Goal: Information Seeking & Learning: Learn about a topic

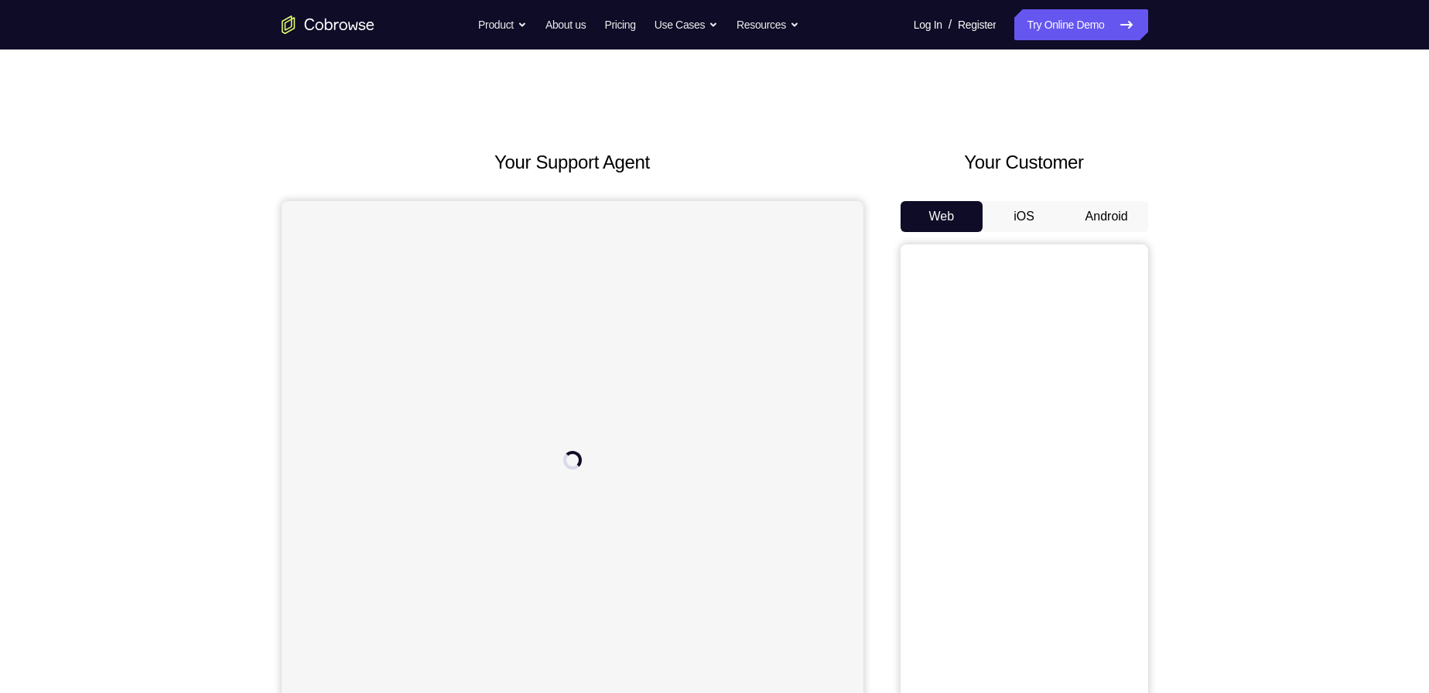
click at [1102, 204] on button "Android" at bounding box center [1106, 216] width 83 height 31
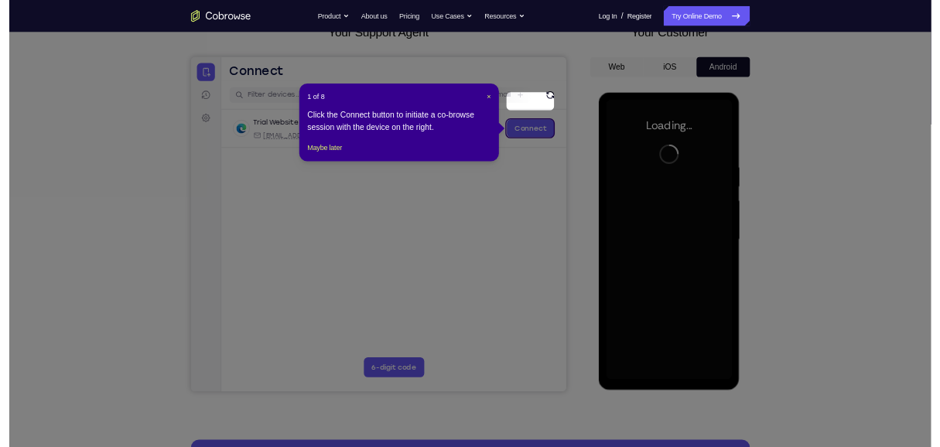
scroll to position [77, 0]
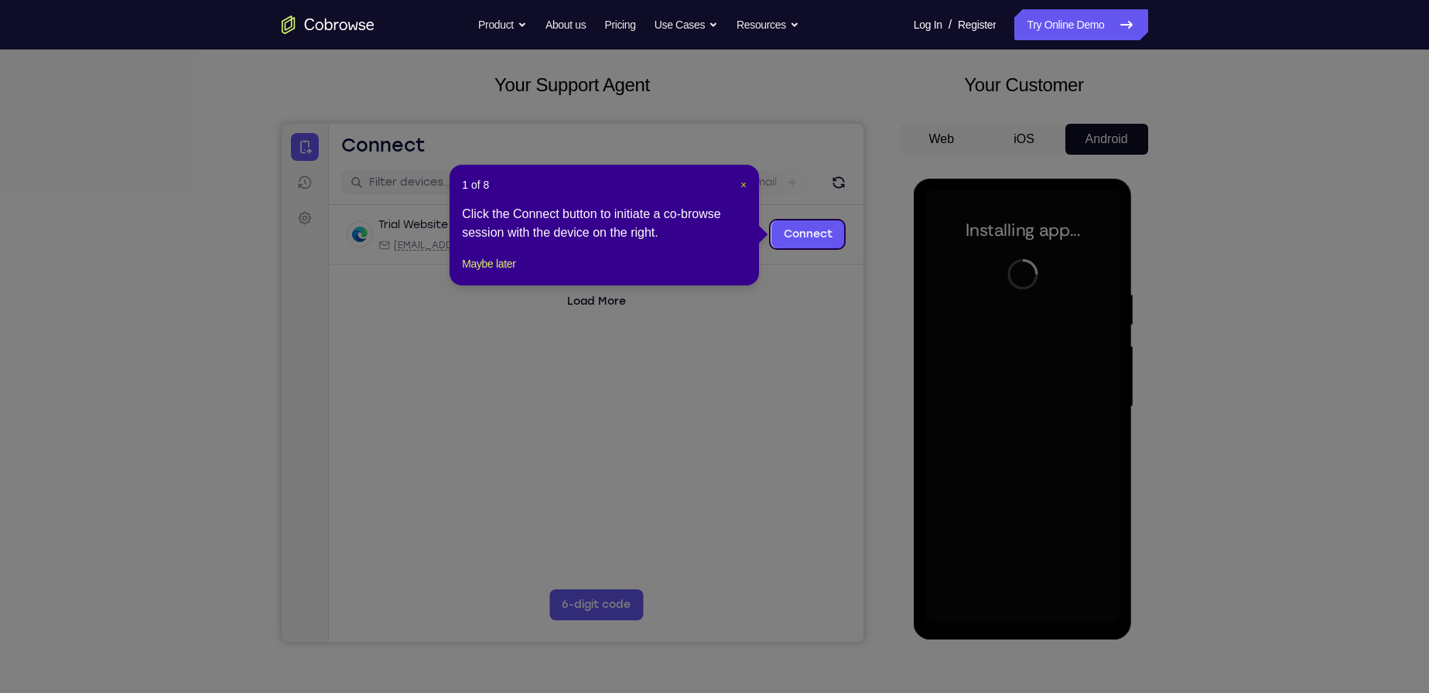
click at [745, 184] on span "×" at bounding box center [743, 185] width 6 height 12
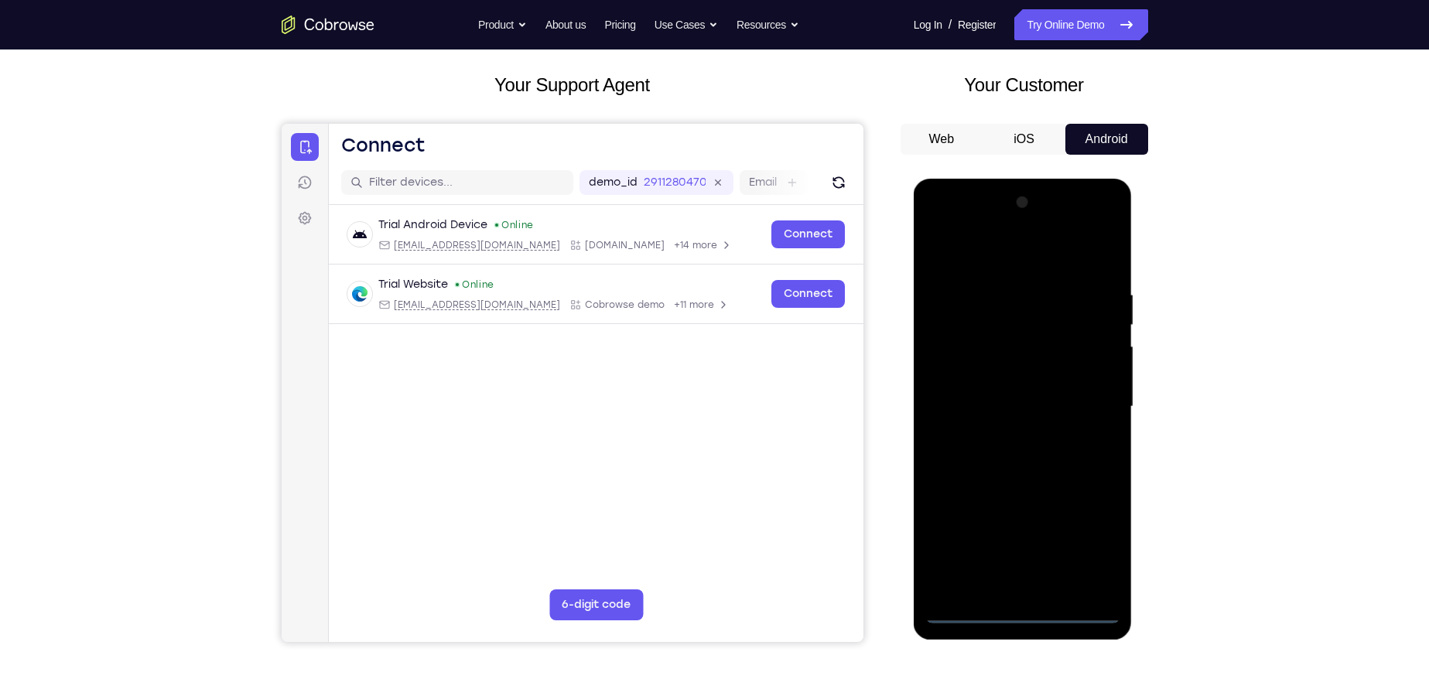
click at [1023, 604] on div at bounding box center [1022, 406] width 195 height 433
click at [1021, 608] on div at bounding box center [1022, 406] width 195 height 433
click at [1086, 538] on div at bounding box center [1022, 406] width 195 height 433
click at [1029, 265] on div at bounding box center [1022, 406] width 195 height 433
drag, startPoint x: 1083, startPoint y: 394, endPoint x: 1089, endPoint y: 387, distance: 9.3
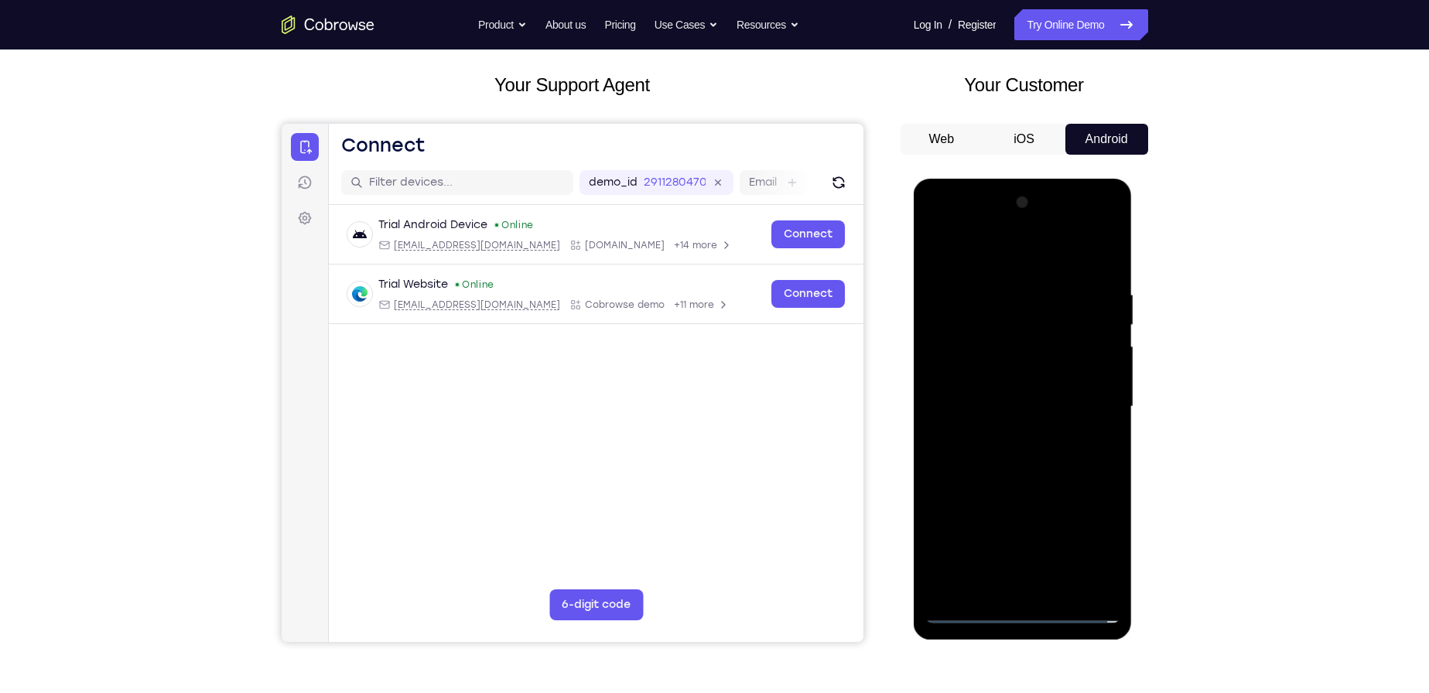
click at [1085, 393] on div at bounding box center [1022, 406] width 195 height 433
click at [1003, 439] on div at bounding box center [1022, 406] width 195 height 433
click at [1027, 379] on div at bounding box center [1022, 406] width 195 height 433
click at [1092, 379] on div at bounding box center [1022, 406] width 195 height 433
click at [1003, 401] on div at bounding box center [1022, 406] width 195 height 433
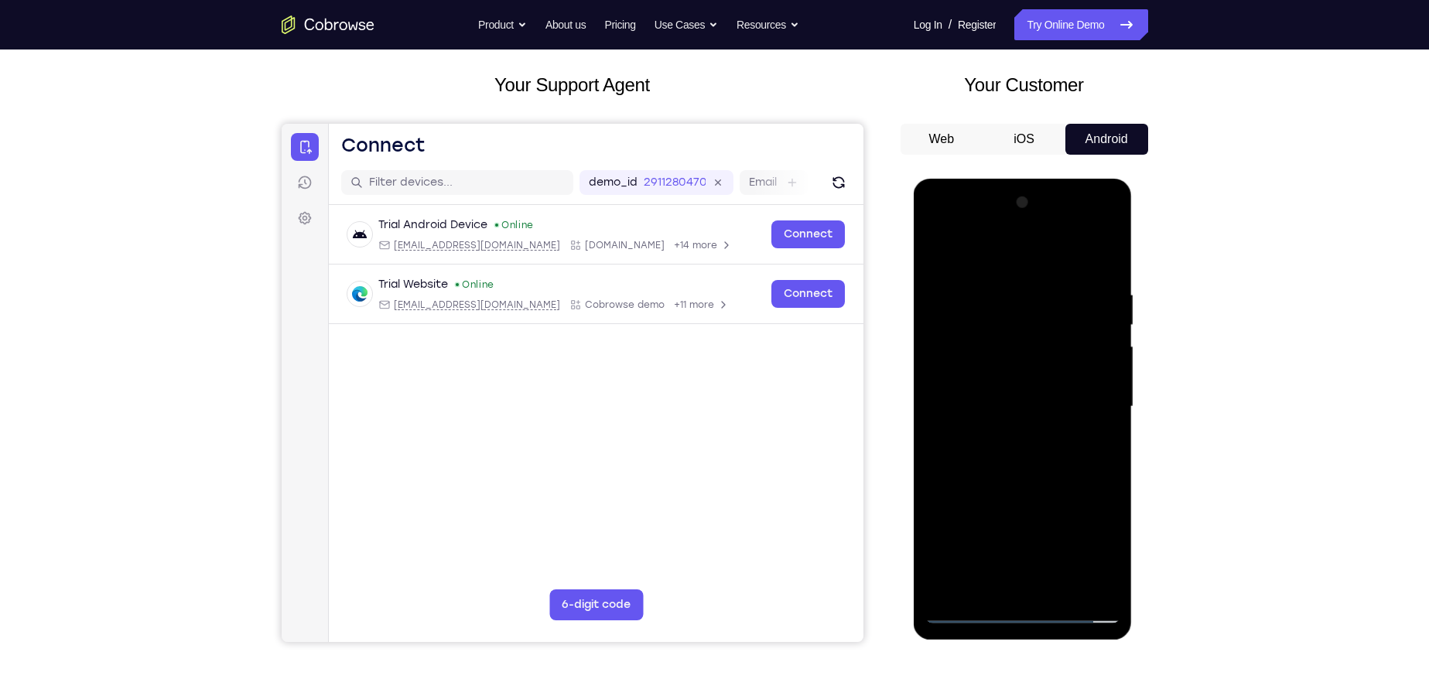
click at [1047, 459] on div at bounding box center [1022, 406] width 195 height 433
click at [1020, 453] on div at bounding box center [1022, 406] width 195 height 433
click at [1063, 453] on div at bounding box center [1022, 406] width 195 height 433
click at [1102, 271] on div at bounding box center [1022, 406] width 195 height 433
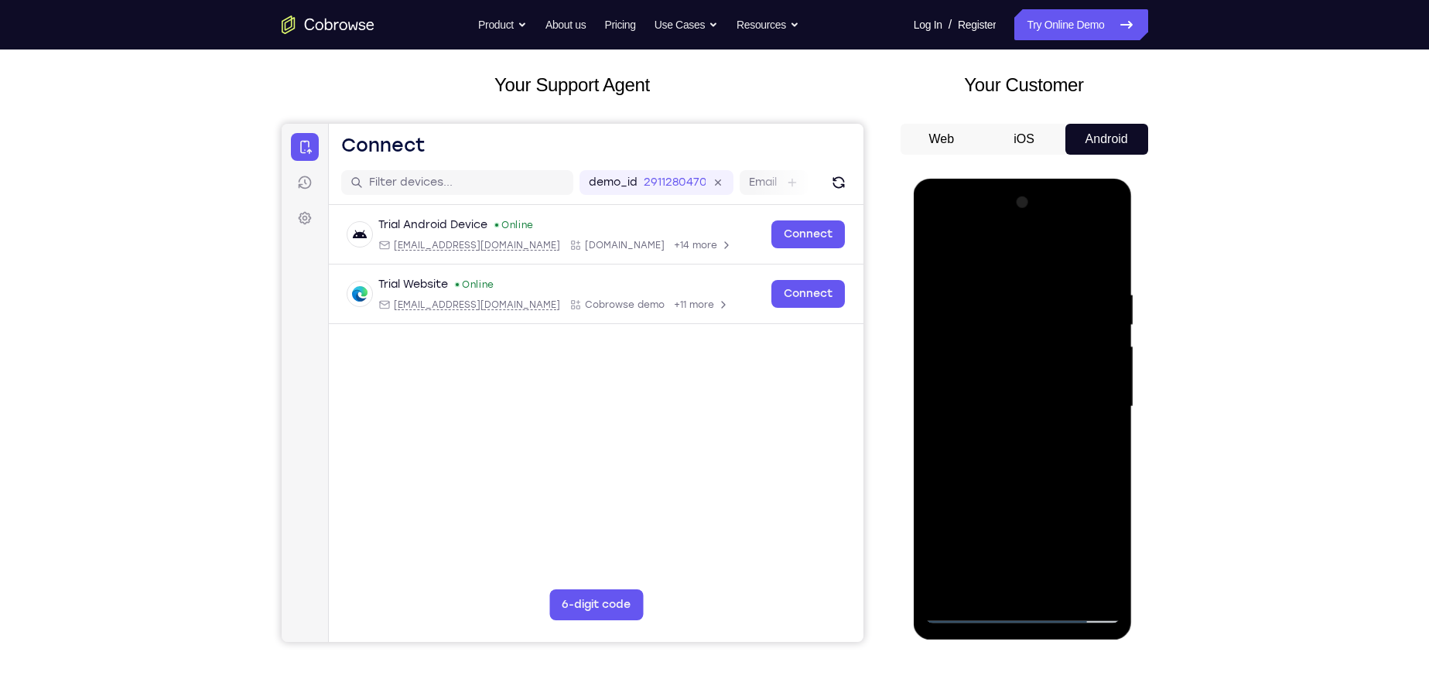
click at [1107, 255] on div at bounding box center [1022, 406] width 195 height 433
click at [992, 291] on div at bounding box center [1022, 406] width 195 height 433
click at [1004, 302] on div at bounding box center [1022, 406] width 195 height 433
click at [940, 250] on div at bounding box center [1022, 406] width 195 height 433
click at [952, 585] on div at bounding box center [1022, 406] width 195 height 433
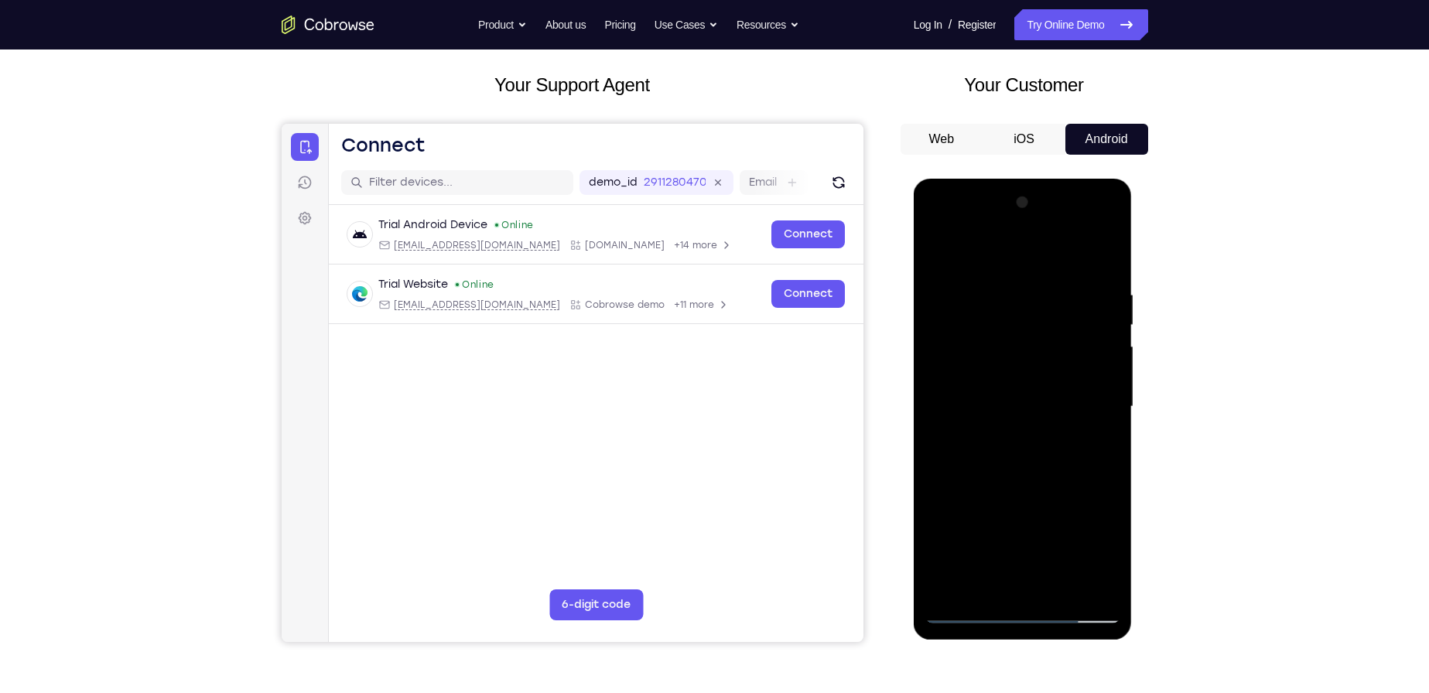
click at [996, 285] on div at bounding box center [1022, 406] width 195 height 433
drag, startPoint x: 1083, startPoint y: 382, endPoint x: 1091, endPoint y: 373, distance: 12.1
click at [1085, 381] on div at bounding box center [1022, 406] width 195 height 433
click at [1092, 371] on div at bounding box center [1022, 406] width 195 height 433
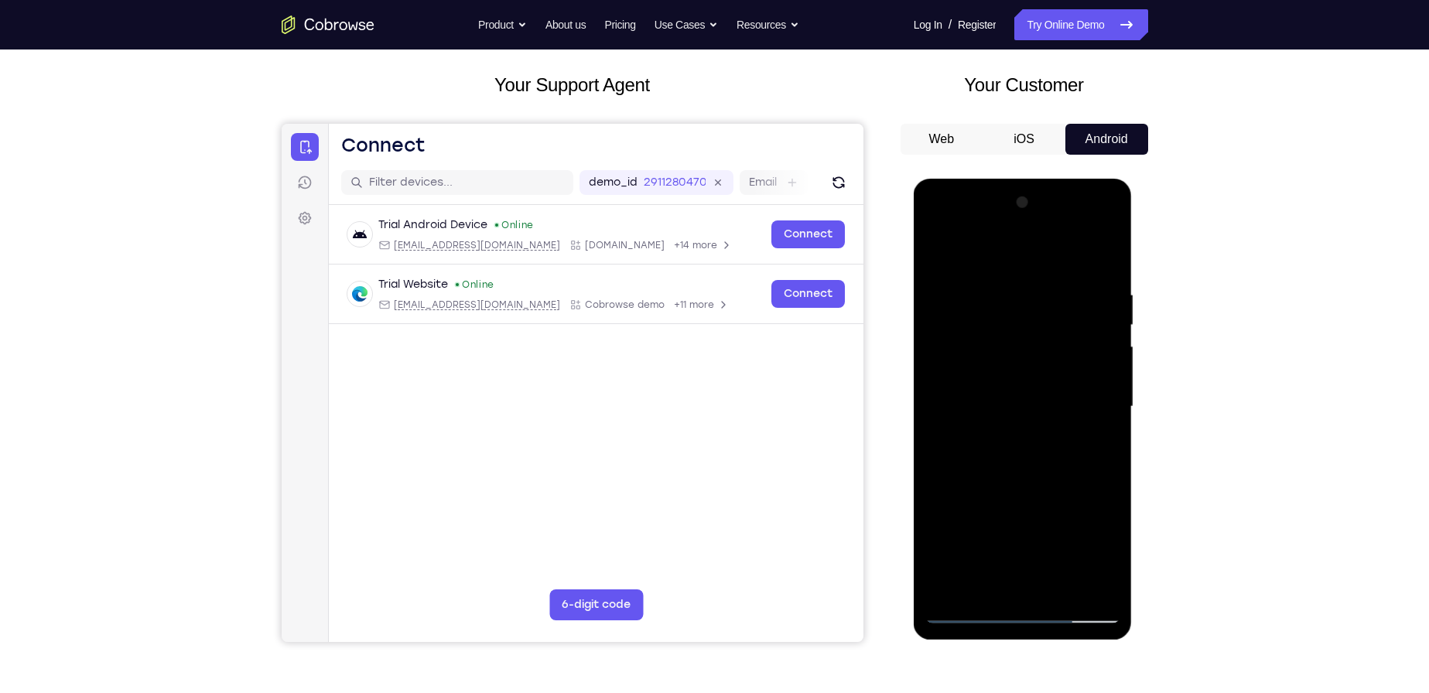
click at [1092, 371] on div at bounding box center [1022, 406] width 195 height 433
click at [941, 408] on div at bounding box center [1022, 406] width 195 height 433
click at [992, 585] on div at bounding box center [1022, 406] width 195 height 433
click at [972, 610] on div at bounding box center [1022, 406] width 195 height 433
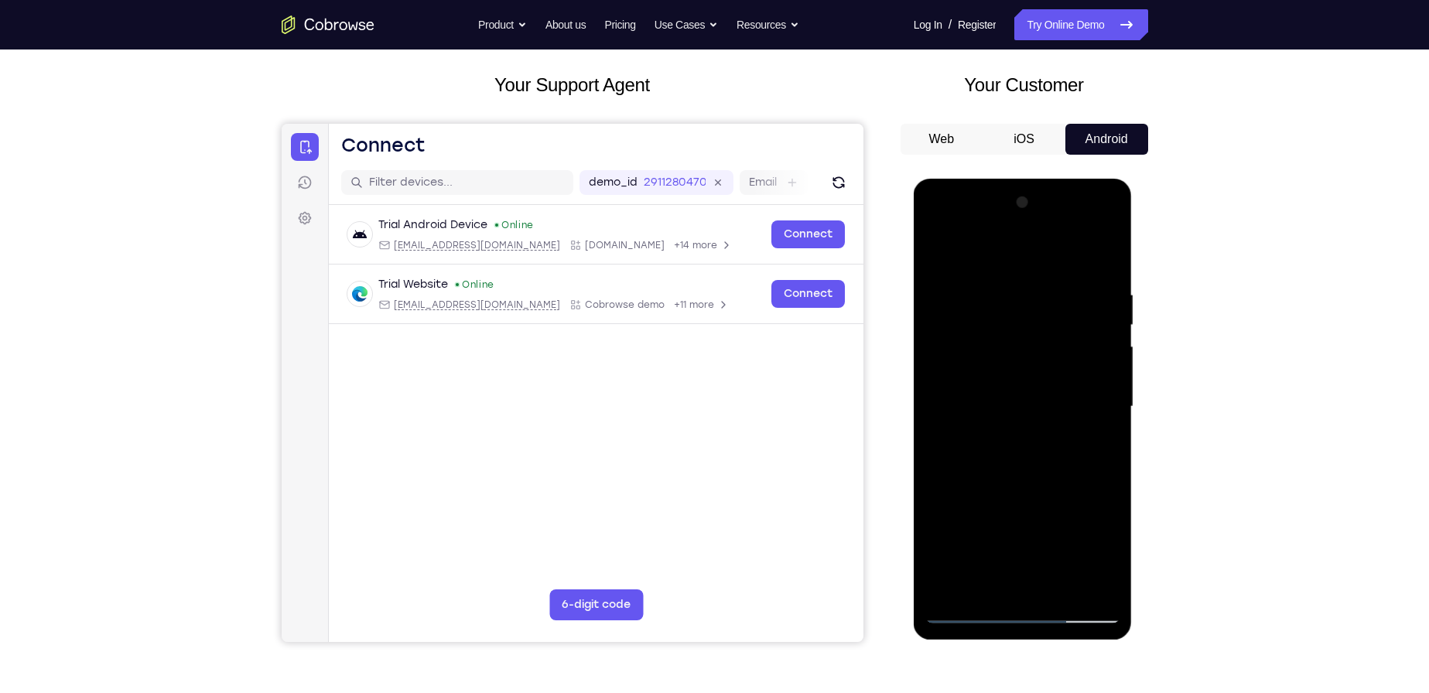
click at [1039, 499] on div at bounding box center [1022, 406] width 195 height 433
click at [1107, 258] on div at bounding box center [1022, 406] width 195 height 433
click at [1061, 593] on div at bounding box center [1022, 406] width 195 height 433
click at [1030, 484] on div at bounding box center [1022, 406] width 195 height 433
click at [1009, 477] on div at bounding box center [1022, 406] width 195 height 433
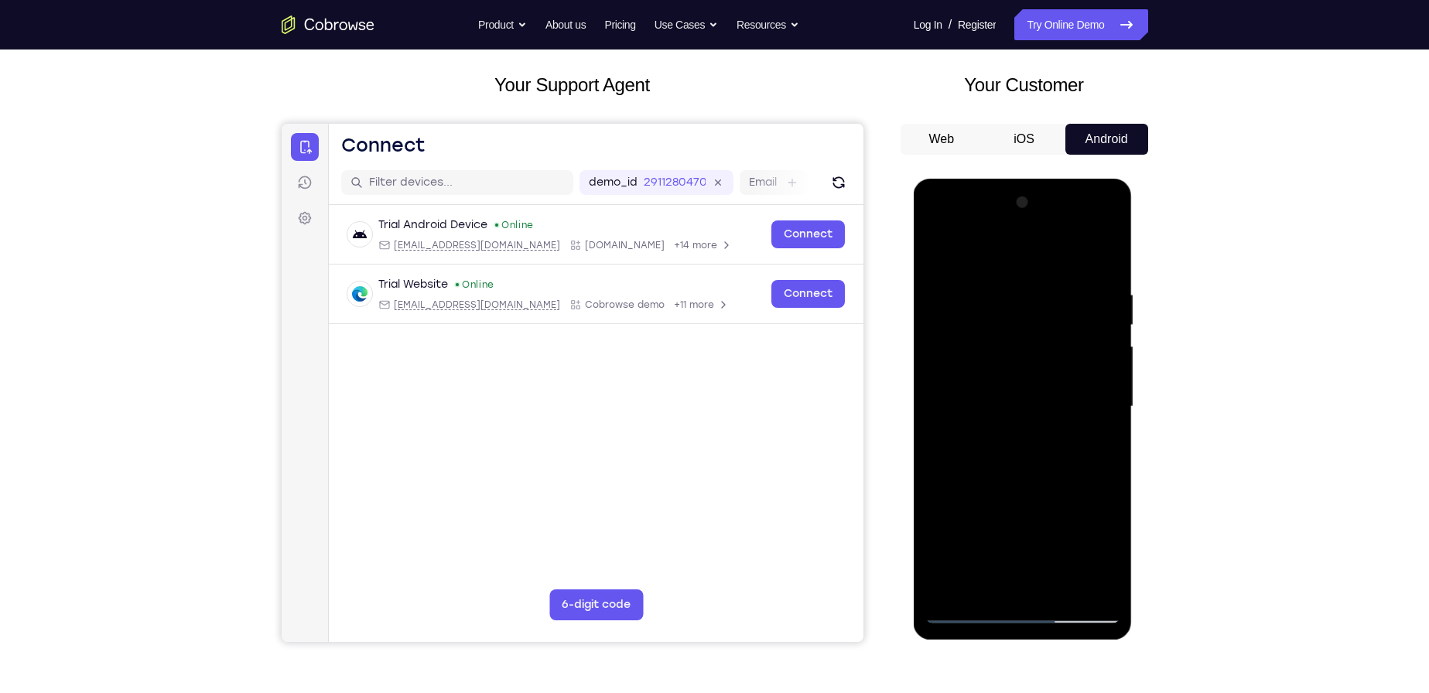
click at [938, 255] on div at bounding box center [1022, 406] width 195 height 433
click at [1011, 470] on div at bounding box center [1022, 406] width 195 height 433
click at [942, 255] on div at bounding box center [1022, 406] width 195 height 433
drag, startPoint x: 1025, startPoint y: 463, endPoint x: 1043, endPoint y: 340, distance: 123.5
click at [1043, 340] on div at bounding box center [1022, 406] width 195 height 433
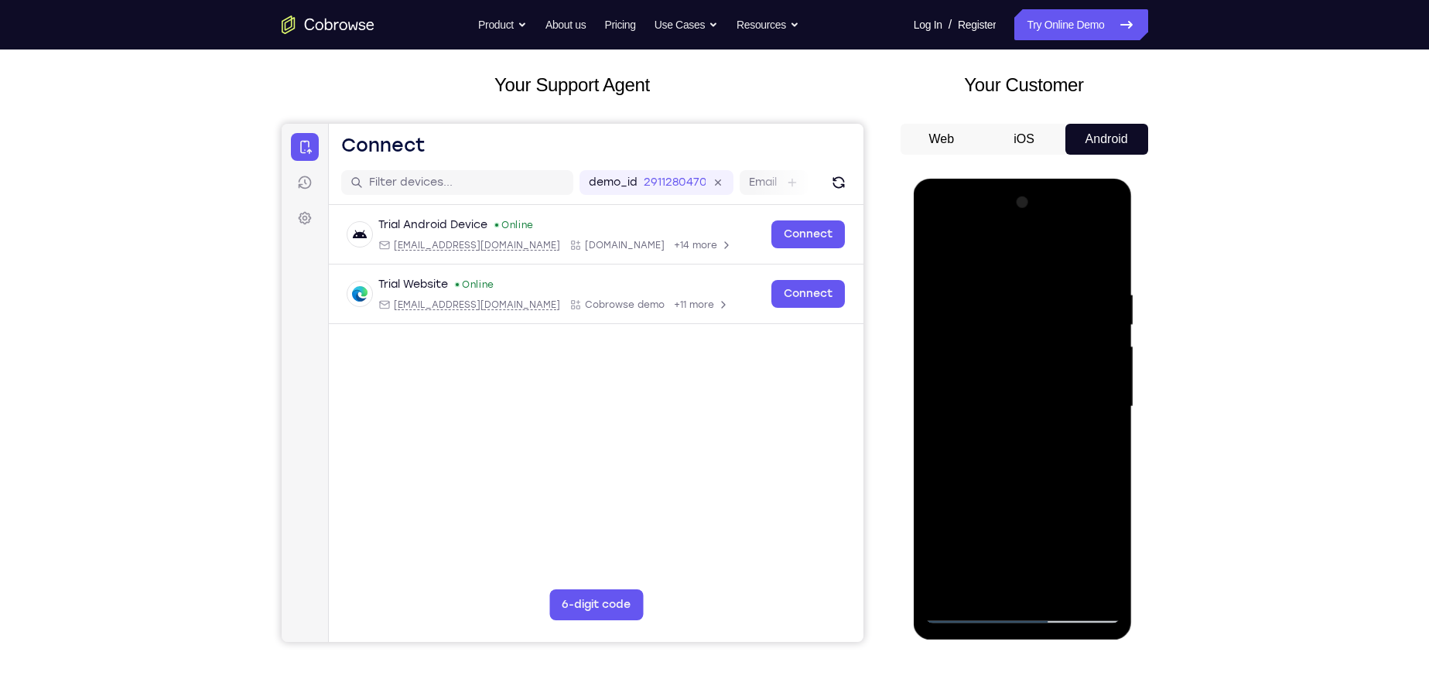
click at [1013, 462] on div at bounding box center [1022, 406] width 195 height 433
click at [943, 251] on div at bounding box center [1022, 406] width 195 height 433
click at [1020, 267] on div at bounding box center [1022, 406] width 195 height 433
click at [968, 271] on div at bounding box center [1022, 406] width 195 height 433
drag, startPoint x: 1007, startPoint y: 502, endPoint x: 1024, endPoint y: 405, distance: 98.9
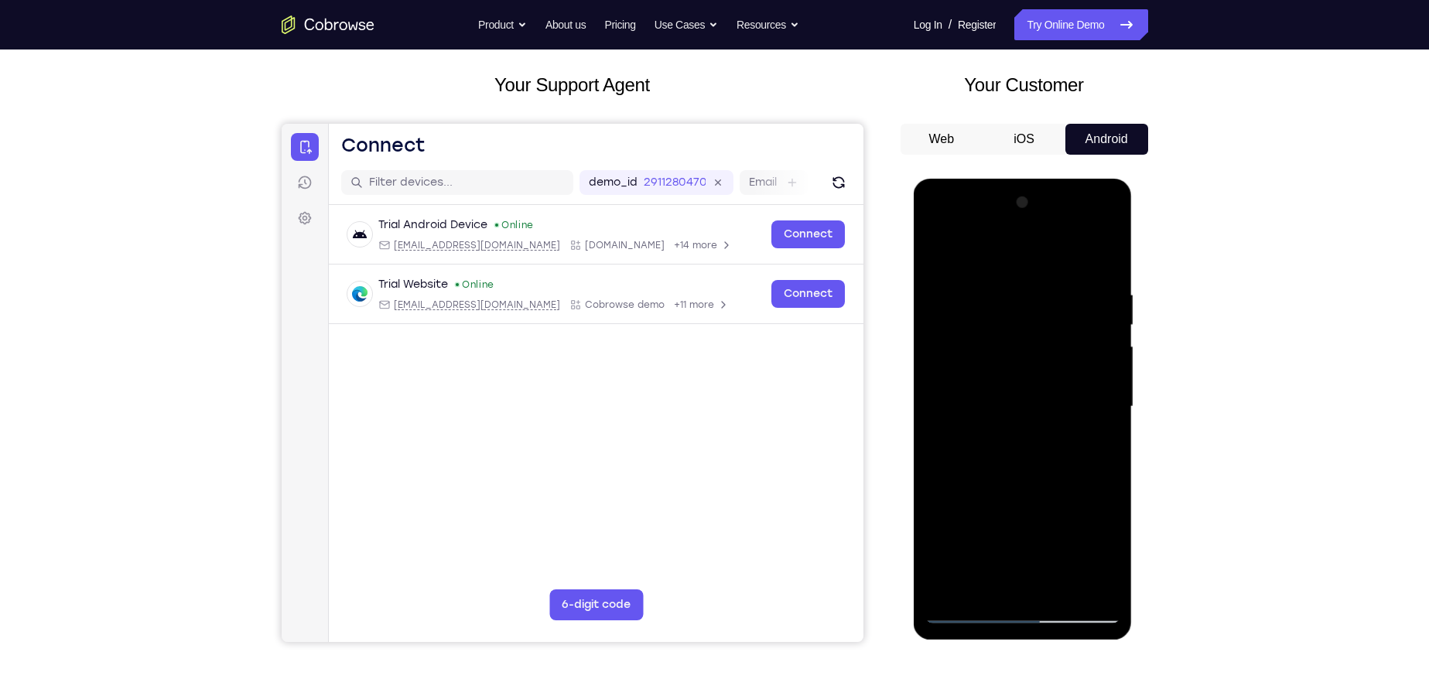
click at [1024, 405] on div at bounding box center [1022, 406] width 195 height 433
drag, startPoint x: 1044, startPoint y: 507, endPoint x: 1049, endPoint y: 418, distance: 89.9
click at [1049, 418] on div at bounding box center [1022, 406] width 195 height 433
drag, startPoint x: 1020, startPoint y: 539, endPoint x: 1036, endPoint y: 415, distance: 125.5
click at [1036, 415] on div at bounding box center [1022, 406] width 195 height 433
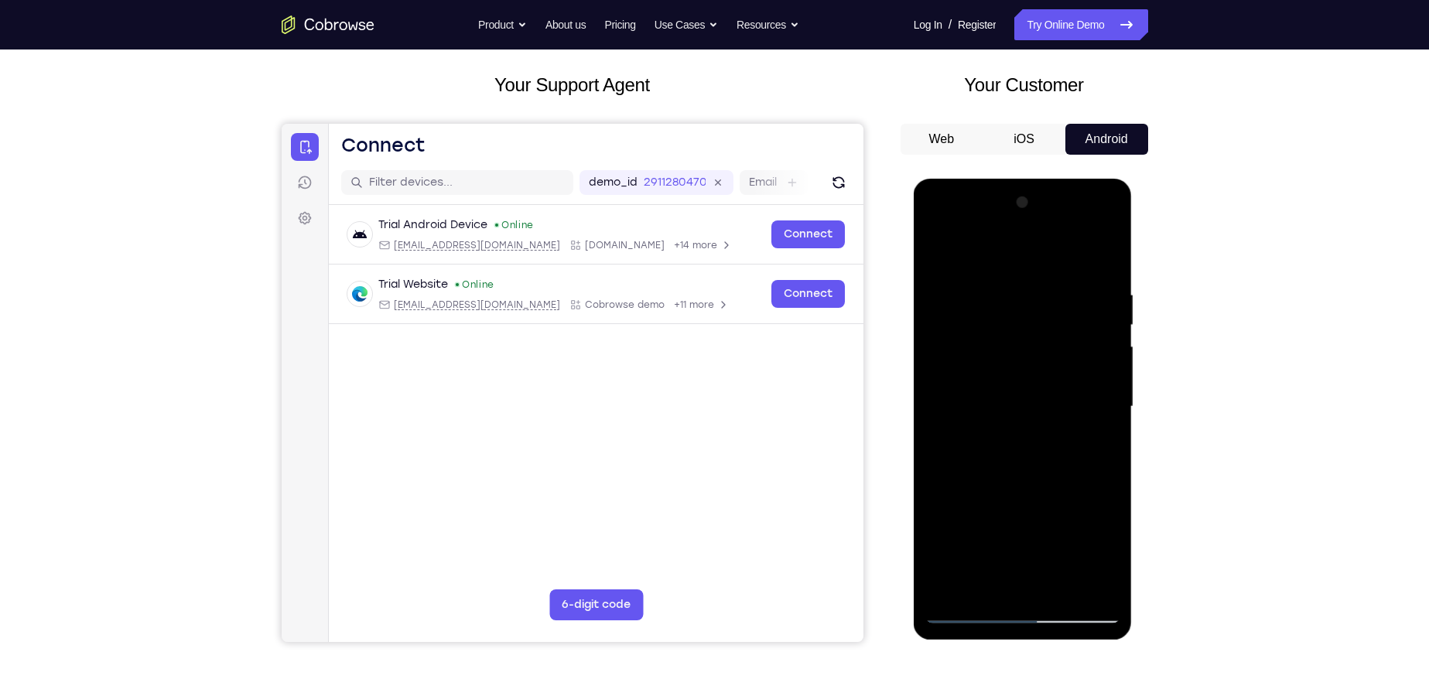
drag, startPoint x: 1023, startPoint y: 394, endPoint x: 1023, endPoint y: 284, distance: 109.8
click at [1023, 284] on div at bounding box center [1022, 406] width 195 height 433
click at [946, 247] on div at bounding box center [1022, 406] width 195 height 433
click at [1066, 590] on div at bounding box center [1022, 406] width 195 height 433
drag, startPoint x: 1017, startPoint y: 498, endPoint x: 1024, endPoint y: 327, distance: 171.1
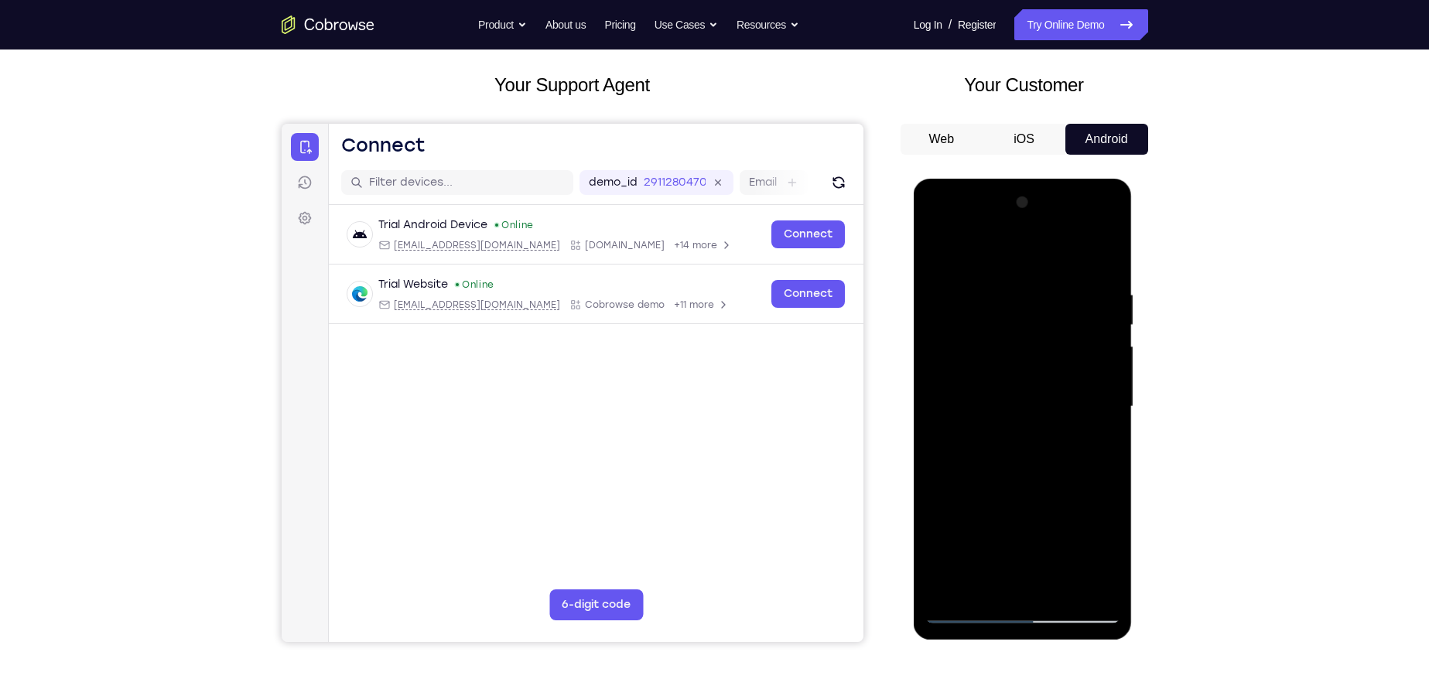
click at [1026, 331] on div at bounding box center [1022, 406] width 195 height 433
drag, startPoint x: 996, startPoint y: 524, endPoint x: 1019, endPoint y: 403, distance: 122.7
click at [1019, 403] on div at bounding box center [1022, 406] width 195 height 433
drag, startPoint x: 991, startPoint y: 559, endPoint x: 1006, endPoint y: 439, distance: 120.9
click at [1006, 439] on div at bounding box center [1022, 406] width 195 height 433
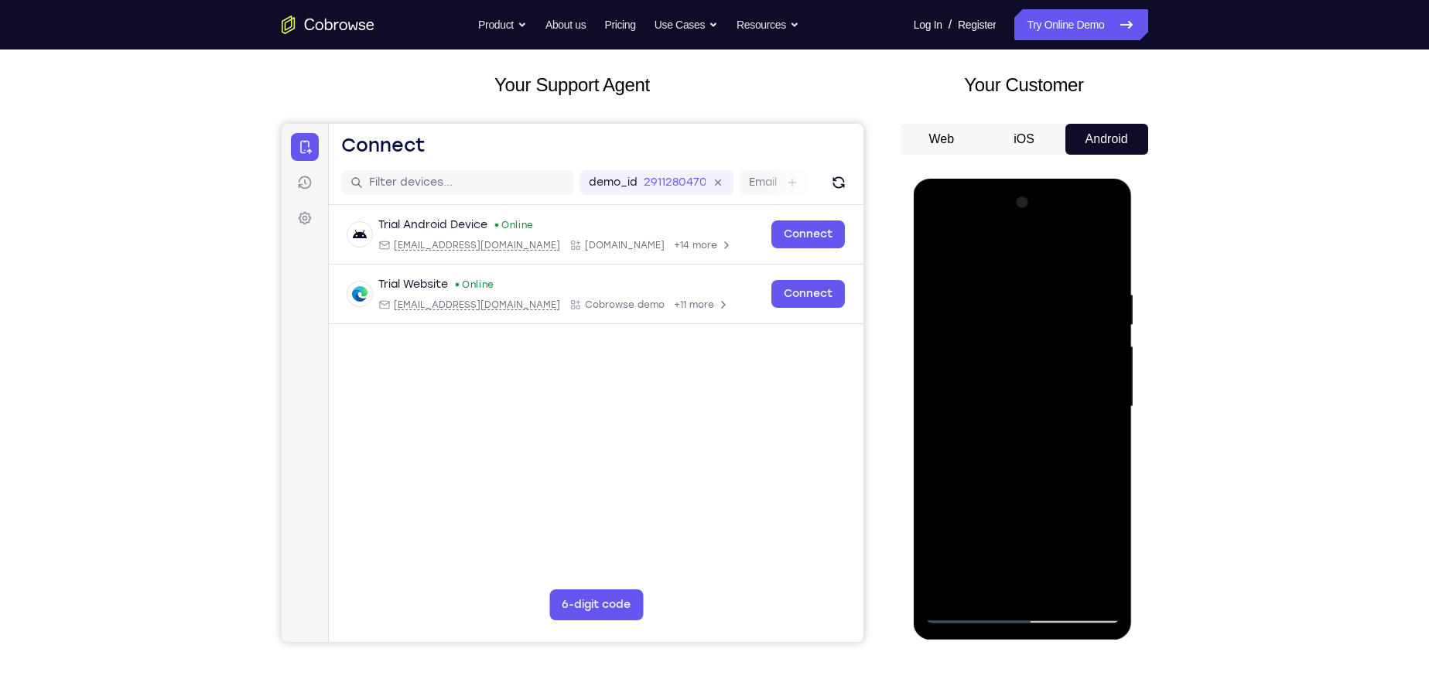
click at [1003, 442] on div at bounding box center [1022, 406] width 195 height 433
click at [1033, 577] on div at bounding box center [1022, 406] width 195 height 433
click at [933, 254] on div at bounding box center [1022, 406] width 195 height 433
drag, startPoint x: 1012, startPoint y: 512, endPoint x: 1022, endPoint y: 427, distance: 85.7
click at [1022, 427] on div at bounding box center [1022, 406] width 195 height 433
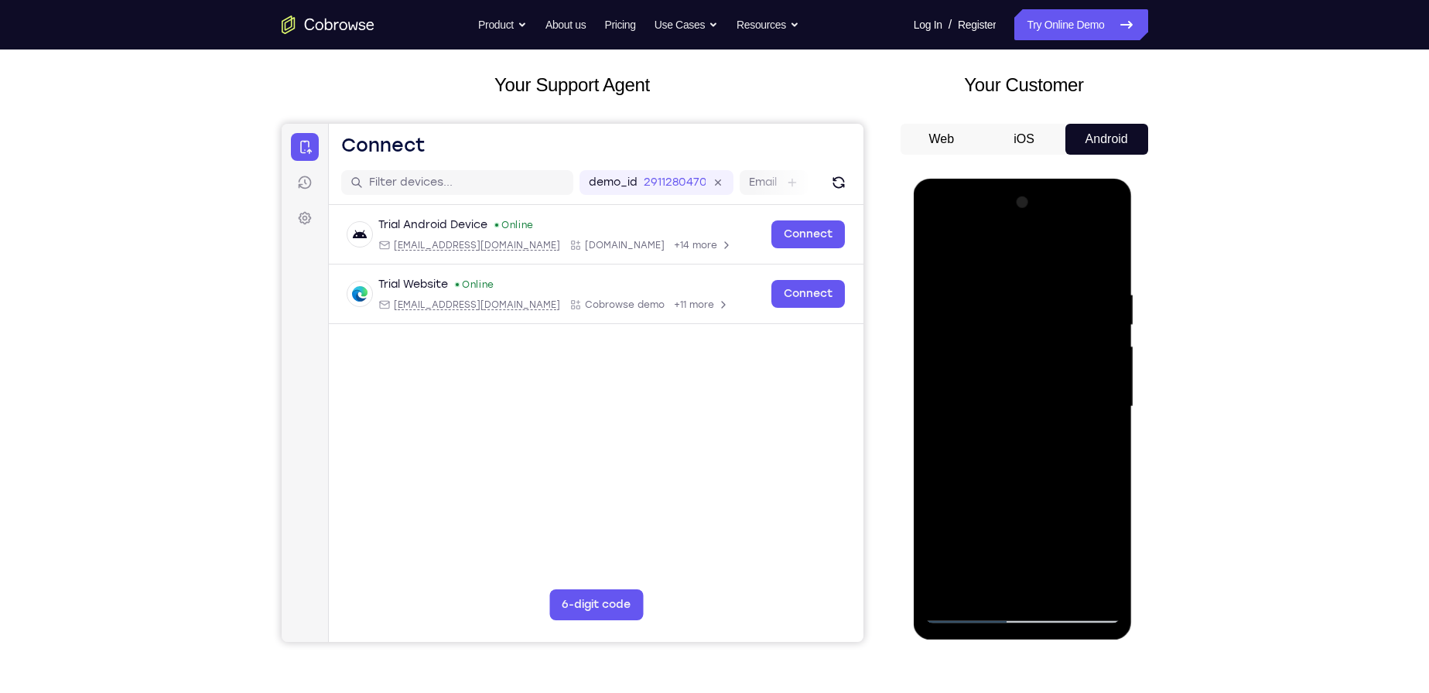
click at [1035, 425] on div at bounding box center [1022, 406] width 195 height 433
click at [969, 419] on div at bounding box center [1022, 406] width 195 height 433
click at [938, 486] on div at bounding box center [1022, 406] width 195 height 433
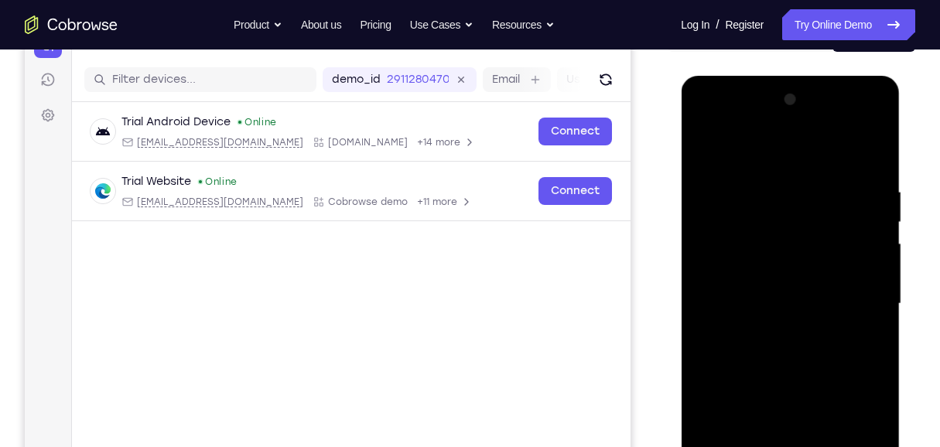
scroll to position [283, 0]
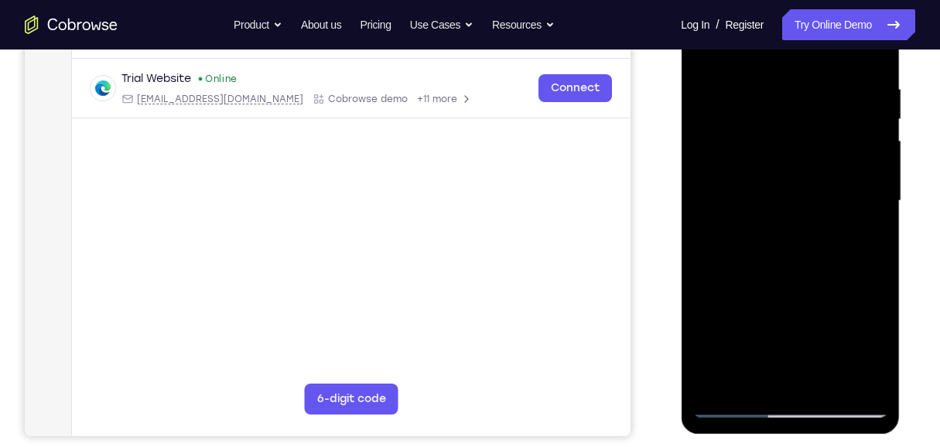
click at [825, 381] on div at bounding box center [789, 201] width 195 height 433
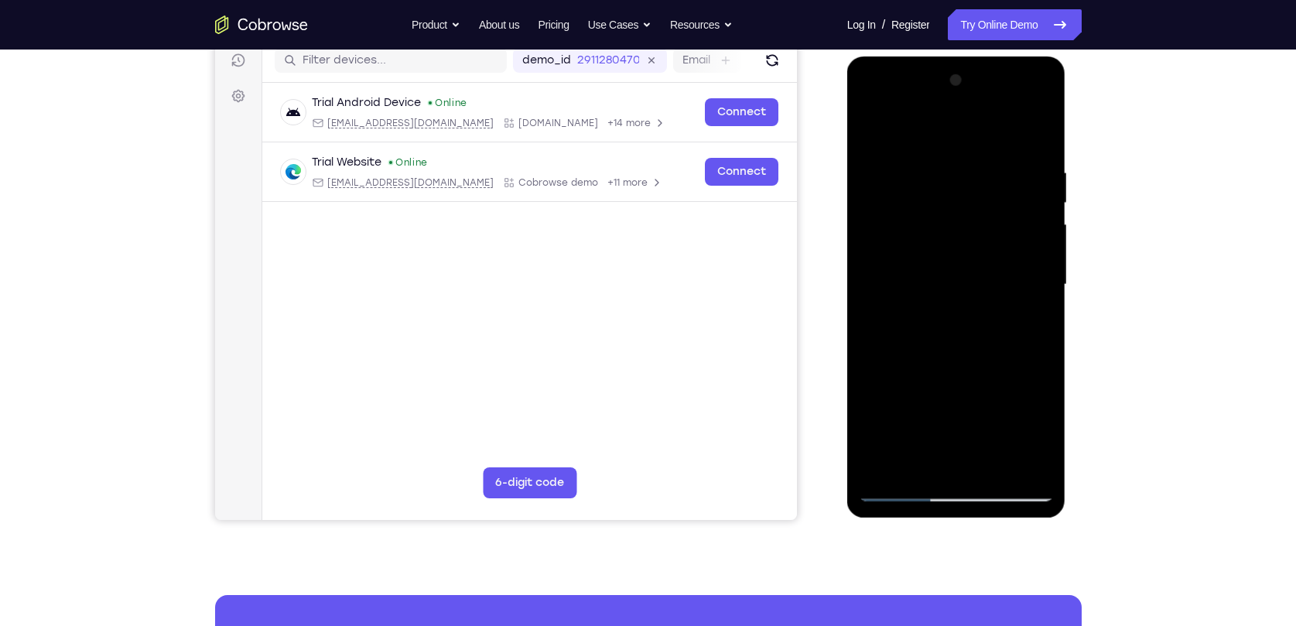
scroll to position [142, 0]
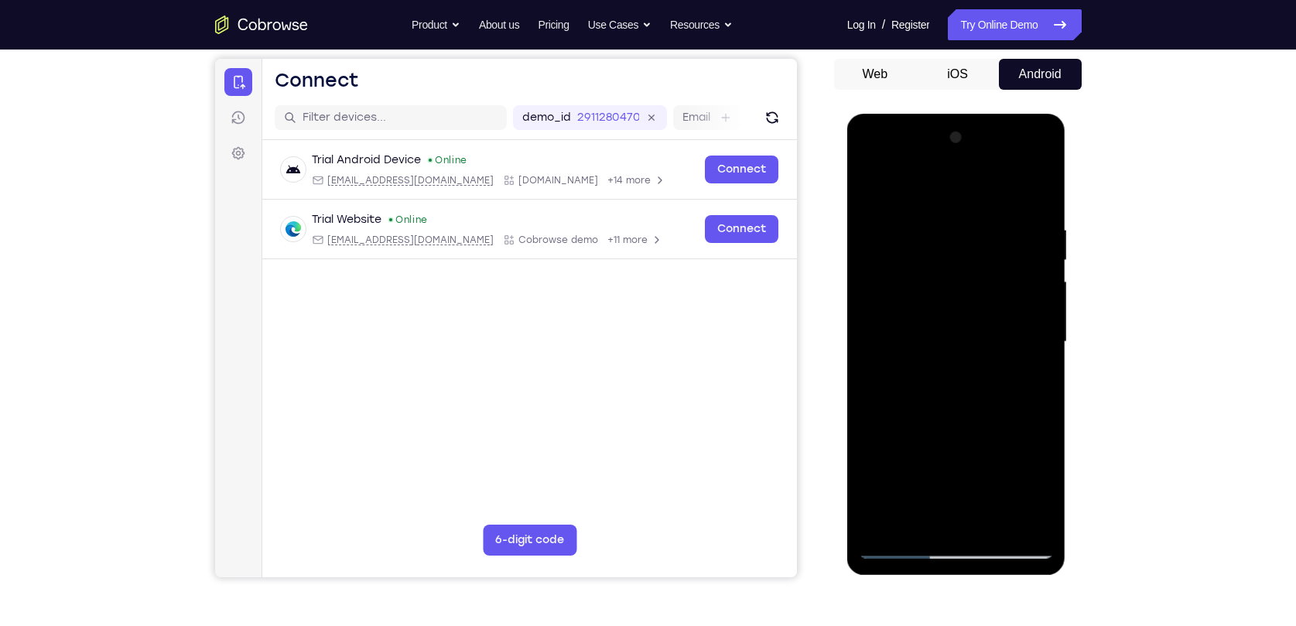
click at [864, 179] on div at bounding box center [956, 341] width 195 height 433
drag, startPoint x: 1037, startPoint y: 223, endPoint x: 875, endPoint y: 224, distance: 162.5
click at [875, 224] on div at bounding box center [956, 341] width 195 height 433
click at [936, 226] on div at bounding box center [956, 341] width 195 height 433
click at [1018, 258] on div at bounding box center [956, 341] width 195 height 433
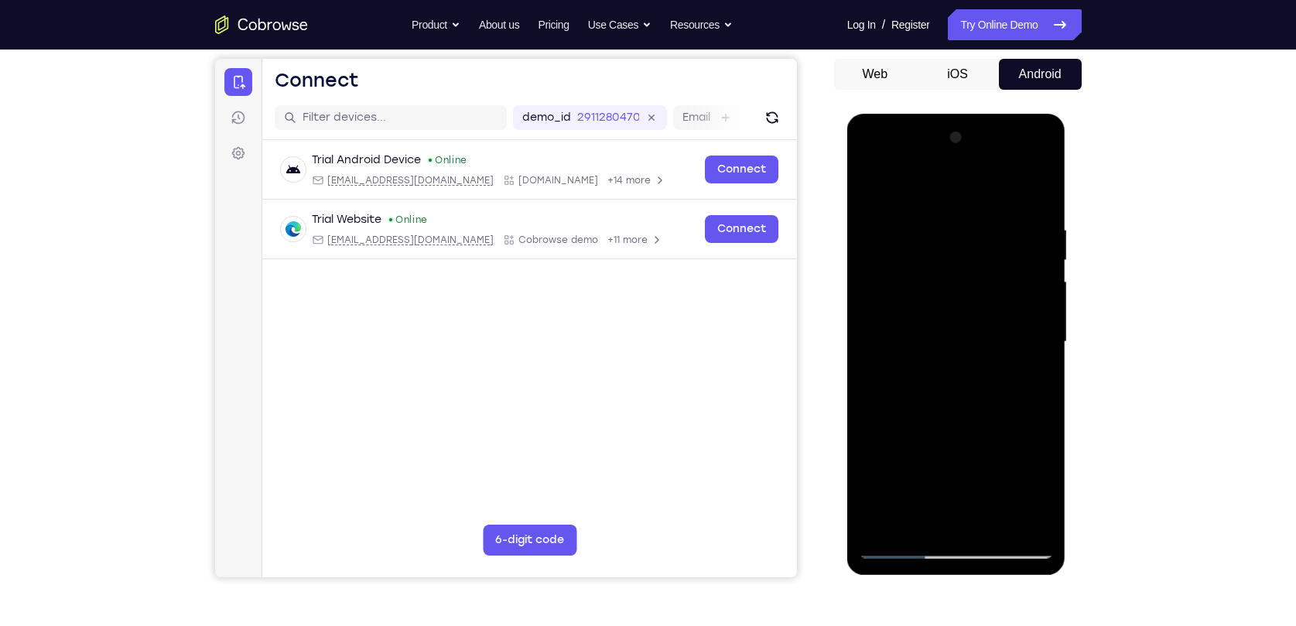
click at [1020, 249] on div at bounding box center [956, 341] width 195 height 433
click at [1019, 237] on div at bounding box center [956, 341] width 195 height 433
click at [886, 305] on div at bounding box center [956, 341] width 195 height 433
drag, startPoint x: 953, startPoint y: 415, endPoint x: 911, endPoint y: 196, distance: 222.9
click at [911, 196] on div at bounding box center [956, 341] width 195 height 433
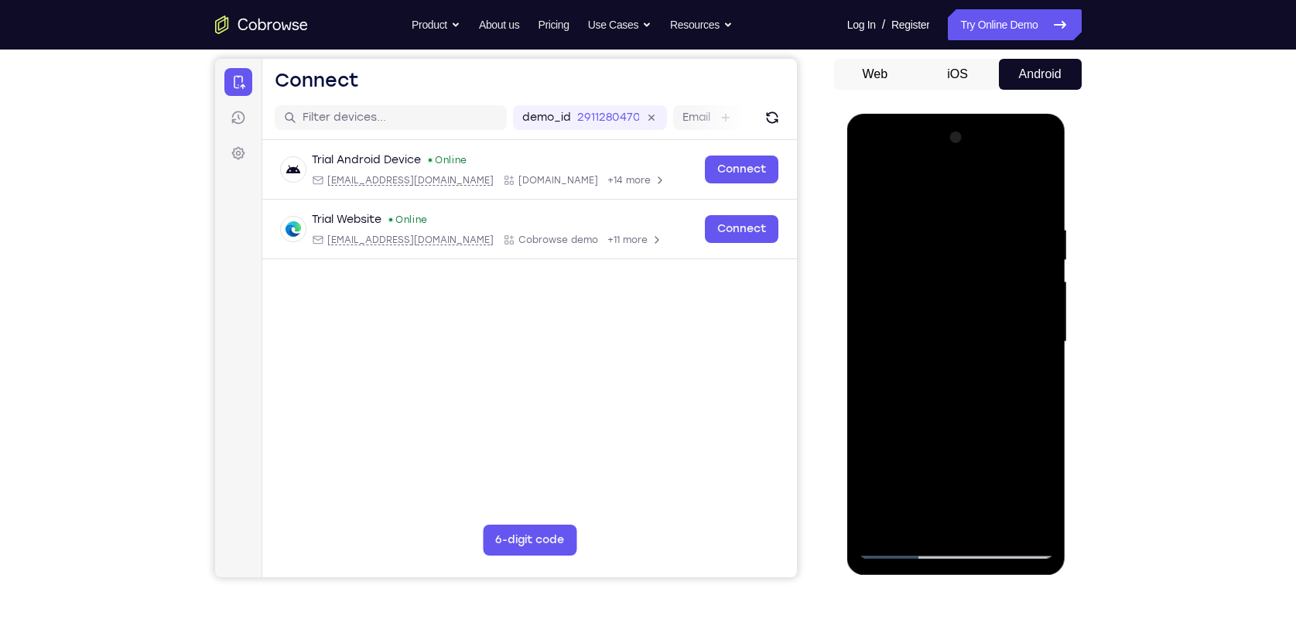
click at [904, 189] on div at bounding box center [956, 341] width 195 height 433
click at [904, 291] on div at bounding box center [956, 341] width 195 height 433
click at [947, 321] on div at bounding box center [956, 341] width 195 height 433
drag, startPoint x: 955, startPoint y: 322, endPoint x: 961, endPoint y: 208, distance: 113.9
click at [961, 210] on div at bounding box center [956, 341] width 195 height 433
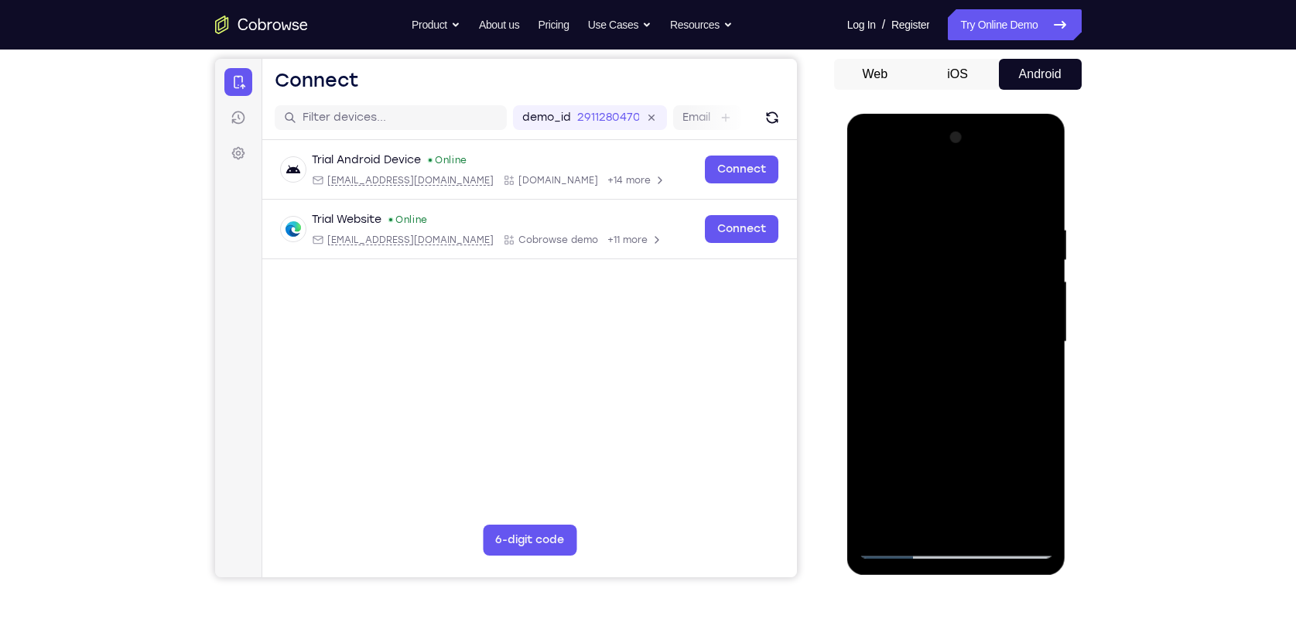
drag, startPoint x: 964, startPoint y: 450, endPoint x: 968, endPoint y: 290, distance: 160.2
click at [969, 296] on div at bounding box center [956, 341] width 195 height 433
click at [872, 179] on div at bounding box center [956, 341] width 195 height 433
drag, startPoint x: 958, startPoint y: 248, endPoint x: 966, endPoint y: 384, distance: 136.4
click at [966, 384] on div at bounding box center [956, 341] width 195 height 433
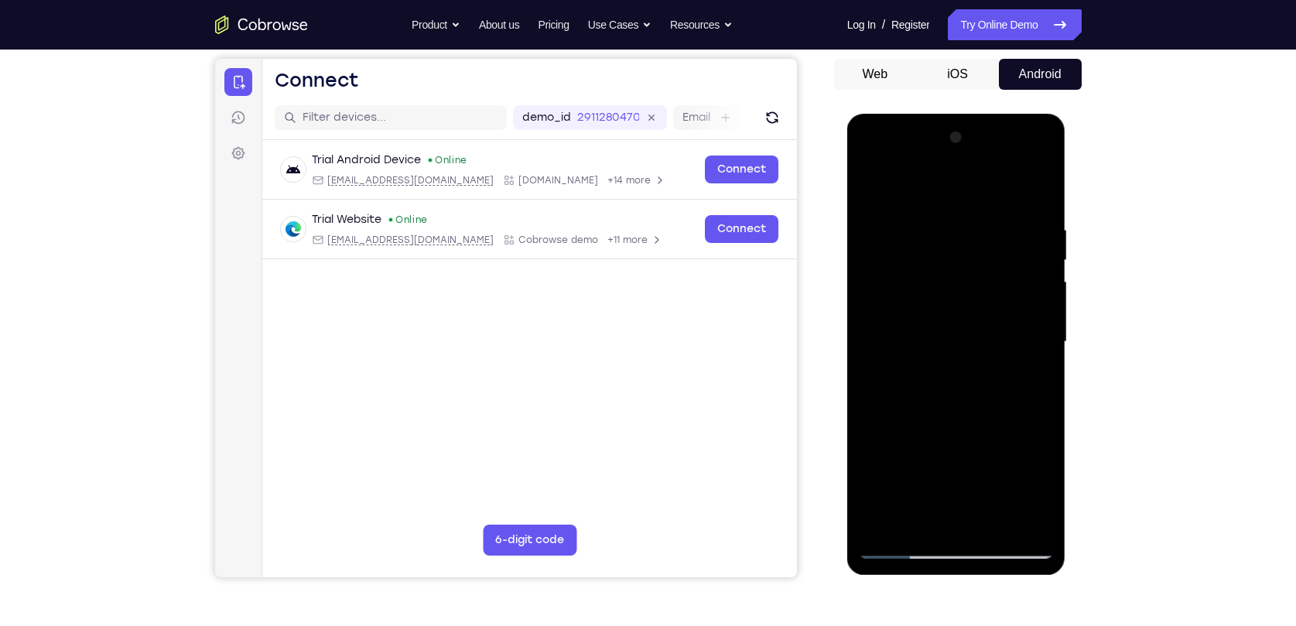
click at [870, 185] on div at bounding box center [956, 341] width 195 height 433
click at [866, 184] on div at bounding box center [956, 341] width 195 height 433
click at [1001, 522] on div at bounding box center [956, 341] width 195 height 433
drag, startPoint x: 958, startPoint y: 253, endPoint x: 960, endPoint y: 423, distance: 170.2
click at [960, 423] on div at bounding box center [956, 341] width 195 height 433
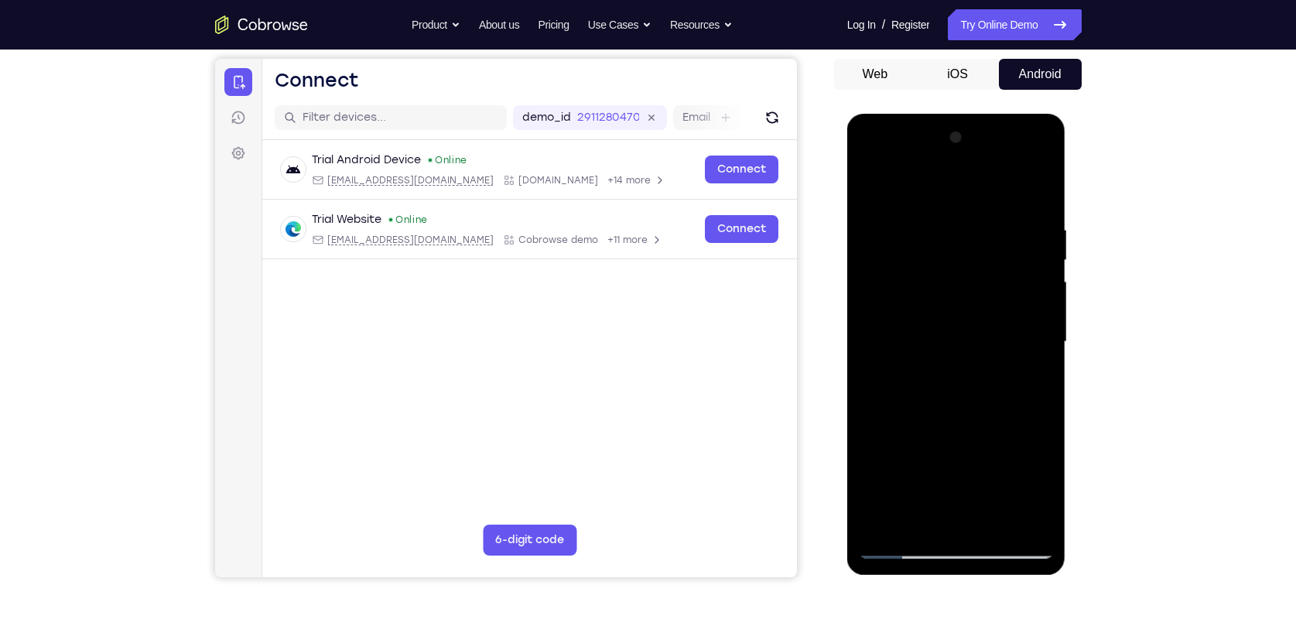
click at [870, 181] on div at bounding box center [956, 341] width 195 height 433
drag, startPoint x: 923, startPoint y: 224, endPoint x: 943, endPoint y: 408, distance: 185.2
click at [943, 408] on div at bounding box center [956, 341] width 195 height 433
click at [924, 214] on div at bounding box center [956, 341] width 195 height 433
click at [1022, 335] on div at bounding box center [956, 341] width 195 height 433
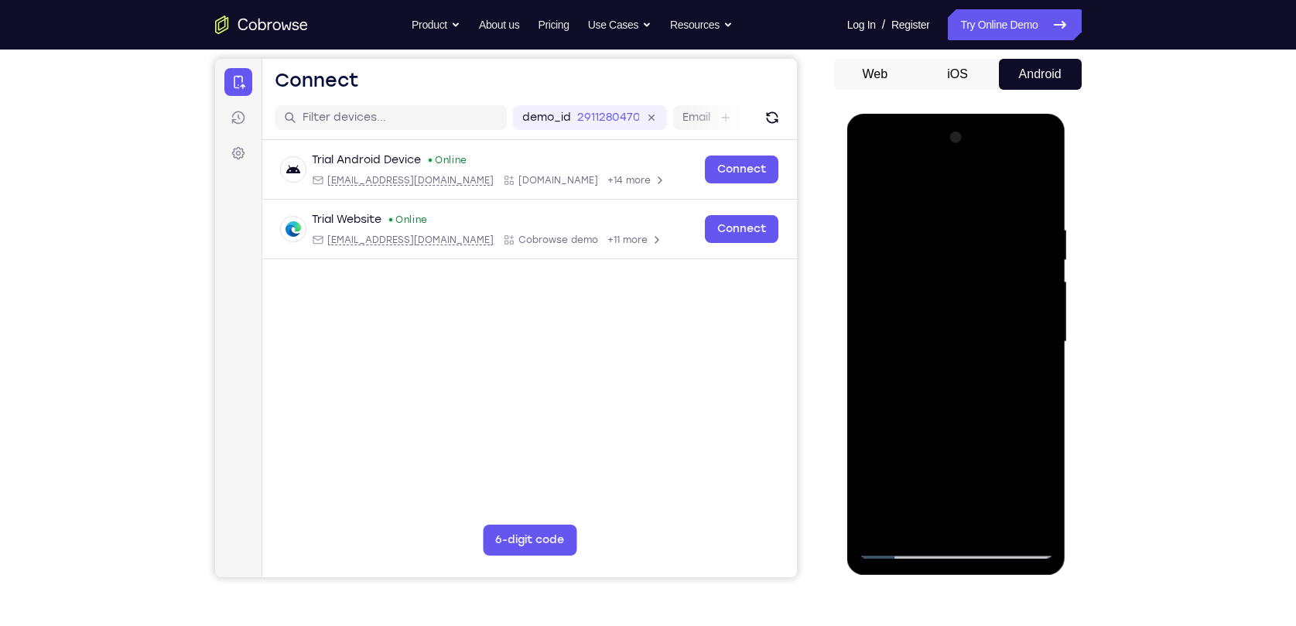
click at [1021, 336] on div at bounding box center [956, 341] width 195 height 433
click at [866, 343] on div at bounding box center [956, 341] width 195 height 433
click at [904, 190] on div at bounding box center [956, 341] width 195 height 433
click at [893, 231] on div at bounding box center [956, 341] width 195 height 433
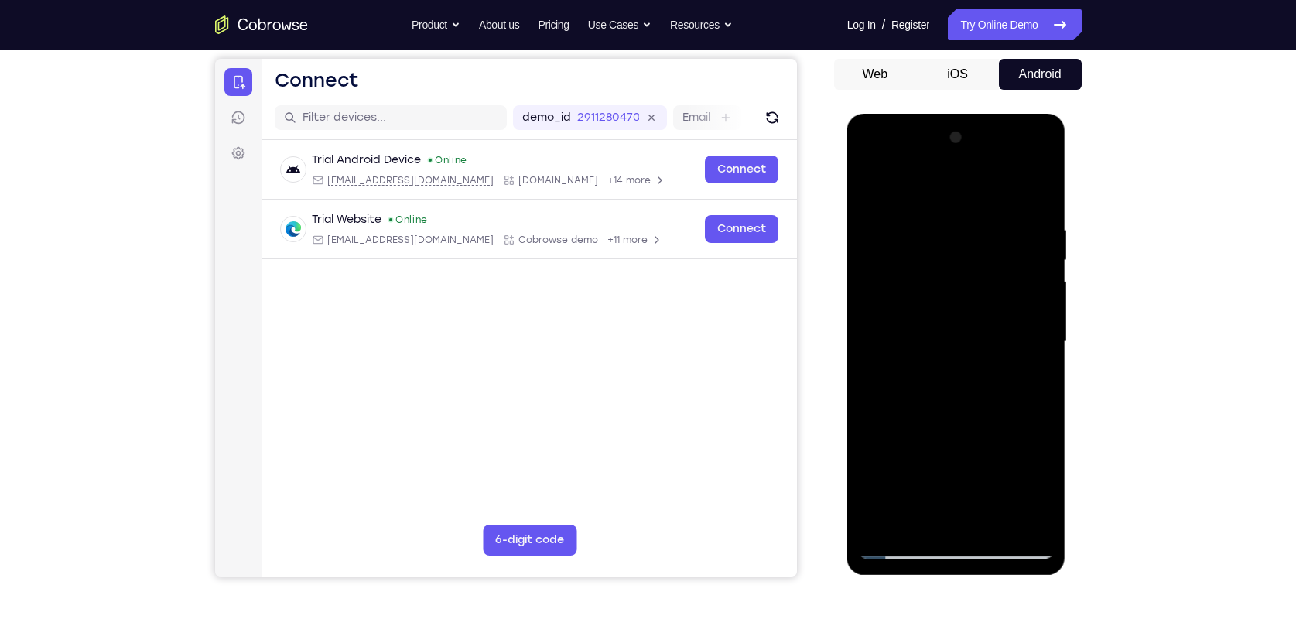
click at [1015, 272] on div at bounding box center [956, 341] width 195 height 433
click at [1015, 280] on div at bounding box center [956, 341] width 195 height 433
click at [1025, 398] on div at bounding box center [956, 341] width 195 height 433
drag, startPoint x: 999, startPoint y: 444, endPoint x: 973, endPoint y: 267, distance: 179.1
click at [973, 267] on div at bounding box center [956, 341] width 195 height 433
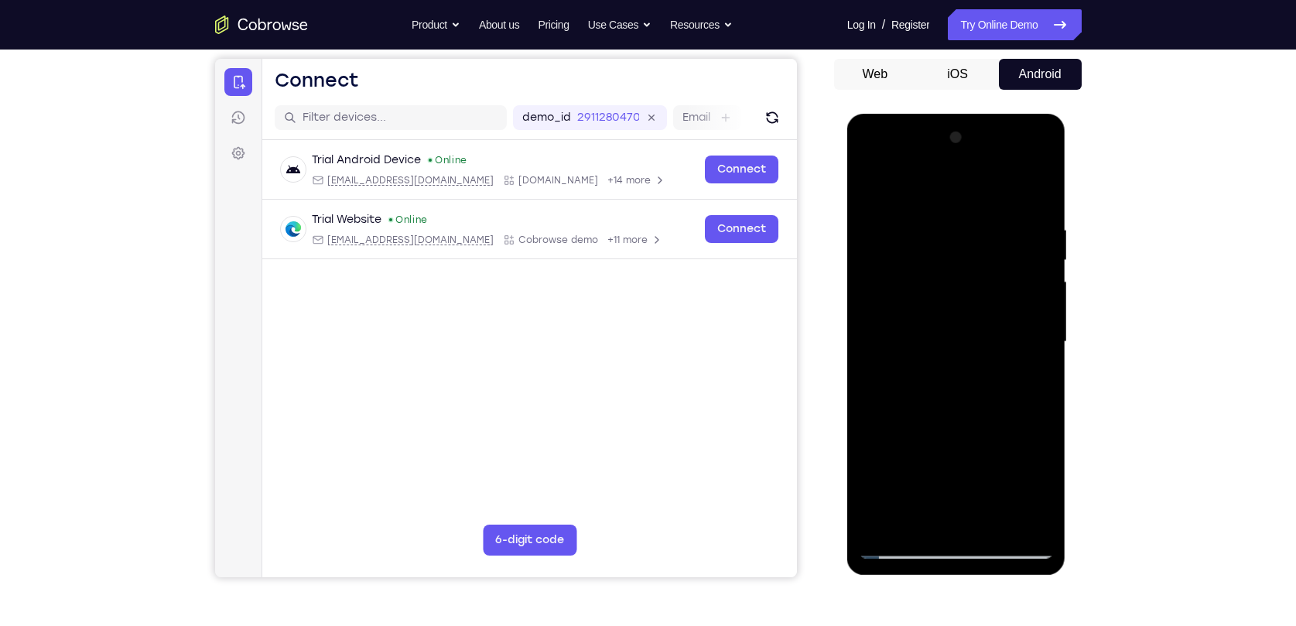
drag, startPoint x: 928, startPoint y: 430, endPoint x: 938, endPoint y: 309, distance: 121.1
click at [939, 315] on div at bounding box center [956, 341] width 195 height 433
drag, startPoint x: 927, startPoint y: 483, endPoint x: 947, endPoint y: 272, distance: 212.1
click at [947, 272] on div at bounding box center [956, 341] width 195 height 433
drag, startPoint x: 944, startPoint y: 401, endPoint x: 962, endPoint y: 261, distance: 141.1
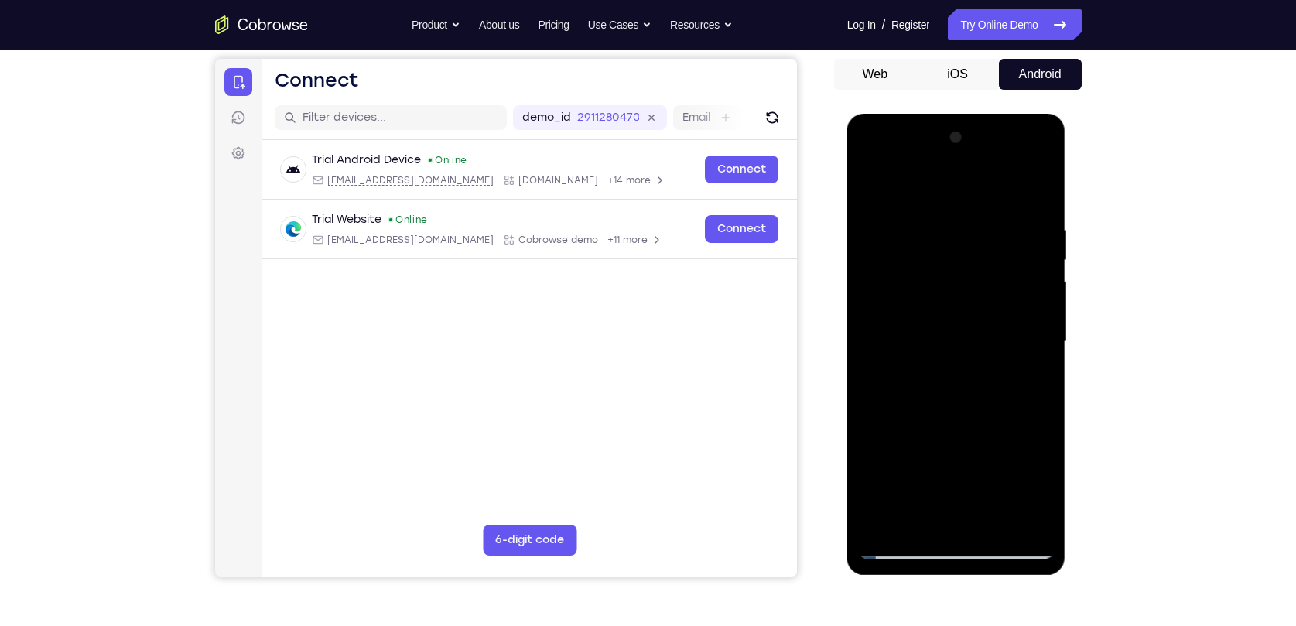
click at [962, 261] on div at bounding box center [956, 341] width 195 height 433
drag, startPoint x: 951, startPoint y: 378, endPoint x: 942, endPoint y: 237, distance: 141.8
click at [942, 237] on div at bounding box center [956, 341] width 195 height 433
drag, startPoint x: 961, startPoint y: 436, endPoint x: 957, endPoint y: 258, distance: 178.0
click at [957, 258] on div at bounding box center [956, 341] width 195 height 433
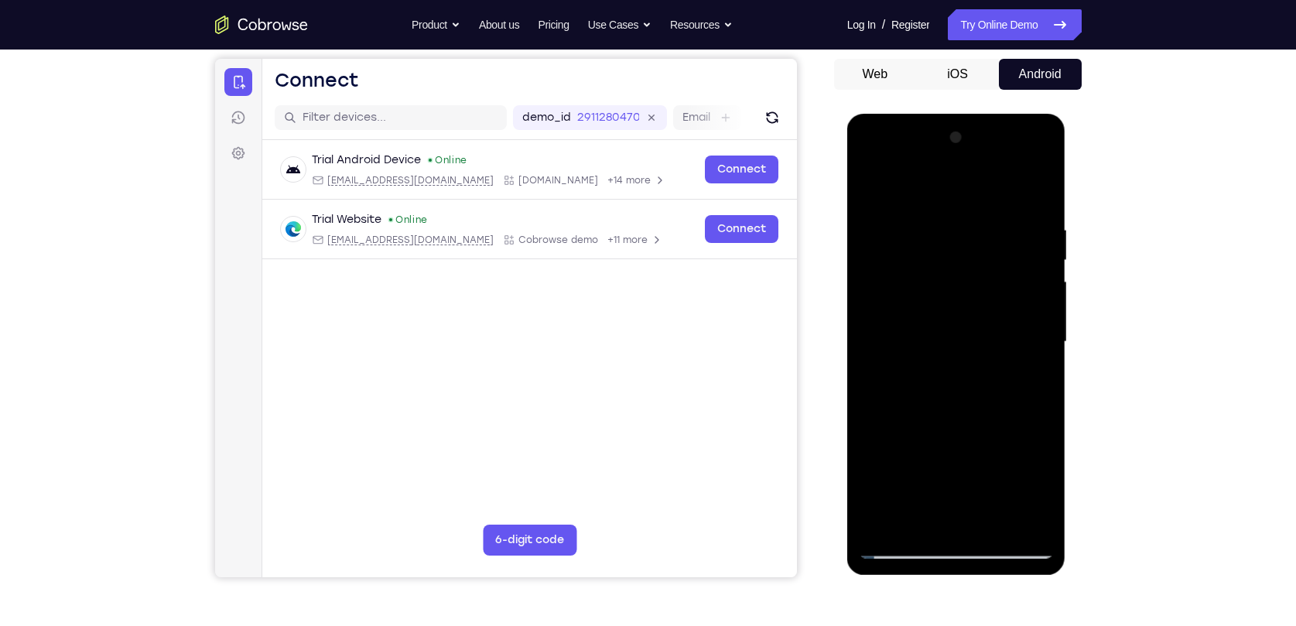
drag, startPoint x: 948, startPoint y: 423, endPoint x: 951, endPoint y: 231, distance: 192.6
click at [951, 231] on div at bounding box center [956, 341] width 195 height 433
drag, startPoint x: 961, startPoint y: 392, endPoint x: 967, endPoint y: 207, distance: 185.8
click at [967, 207] on div at bounding box center [956, 341] width 195 height 433
drag, startPoint x: 953, startPoint y: 350, endPoint x: 979, endPoint y: 202, distance: 149.9
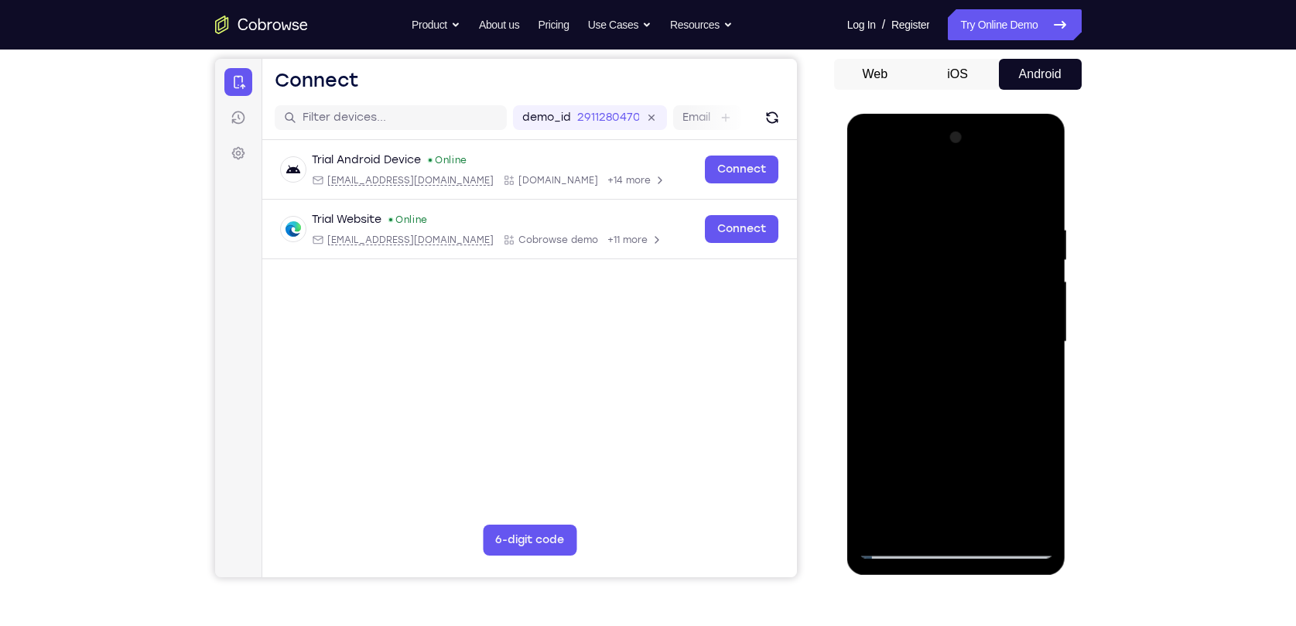
click at [979, 202] on div at bounding box center [956, 341] width 195 height 433
drag, startPoint x: 958, startPoint y: 429, endPoint x: 949, endPoint y: 211, distance: 218.3
click at [952, 221] on div at bounding box center [956, 341] width 195 height 433
click at [873, 181] on div at bounding box center [956, 341] width 195 height 433
click at [872, 181] on div at bounding box center [956, 341] width 195 height 433
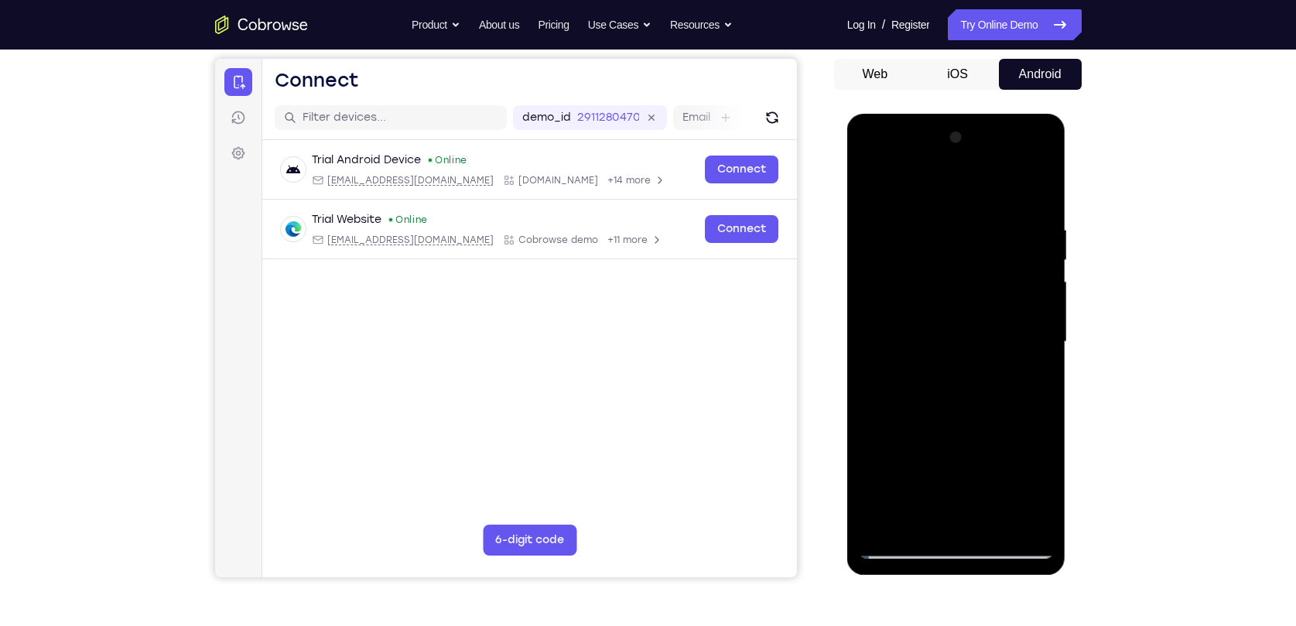
drag, startPoint x: 903, startPoint y: 237, endPoint x: 947, endPoint y: 462, distance: 228.6
click at [947, 462] on div at bounding box center [956, 341] width 195 height 433
click at [1032, 196] on div at bounding box center [956, 341] width 195 height 433
click at [878, 520] on div at bounding box center [956, 341] width 195 height 433
drag, startPoint x: 962, startPoint y: 434, endPoint x: 1016, endPoint y: 152, distance: 286.9
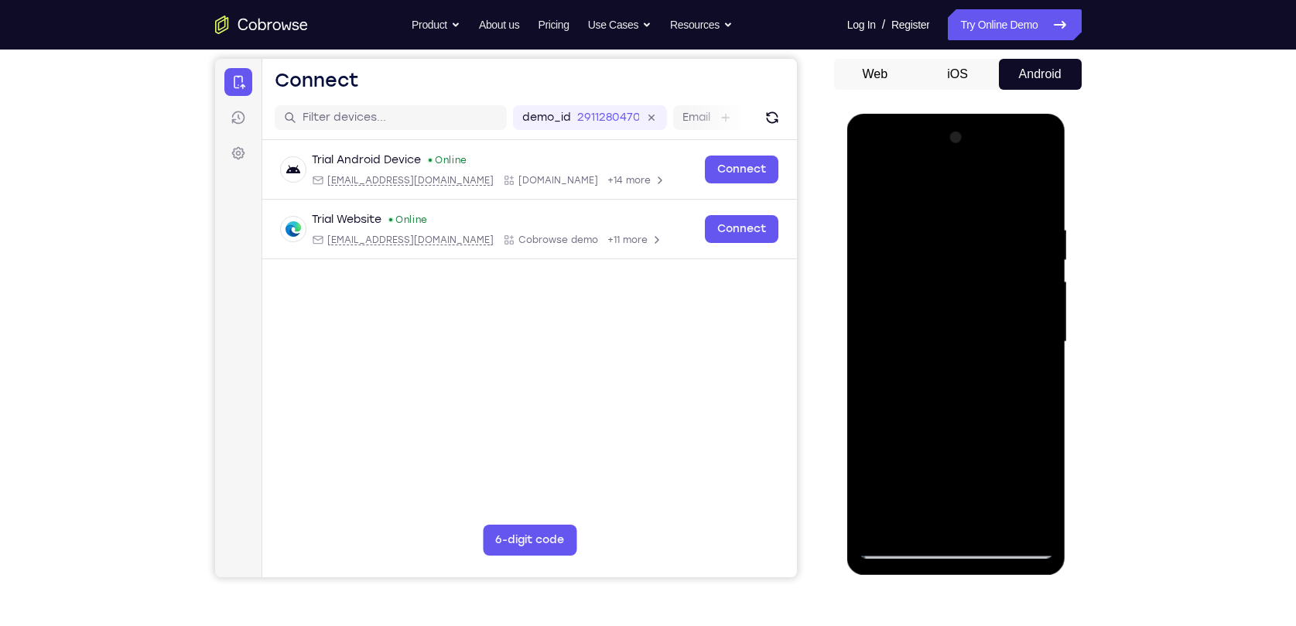
click at [1016, 155] on div at bounding box center [956, 341] width 195 height 433
drag, startPoint x: 968, startPoint y: 375, endPoint x: 958, endPoint y: 179, distance: 196.7
click at [958, 179] on div at bounding box center [956, 341] width 195 height 433
drag, startPoint x: 976, startPoint y: 316, endPoint x: 977, endPoint y: 241, distance: 75.0
click at [977, 241] on div at bounding box center [956, 341] width 195 height 433
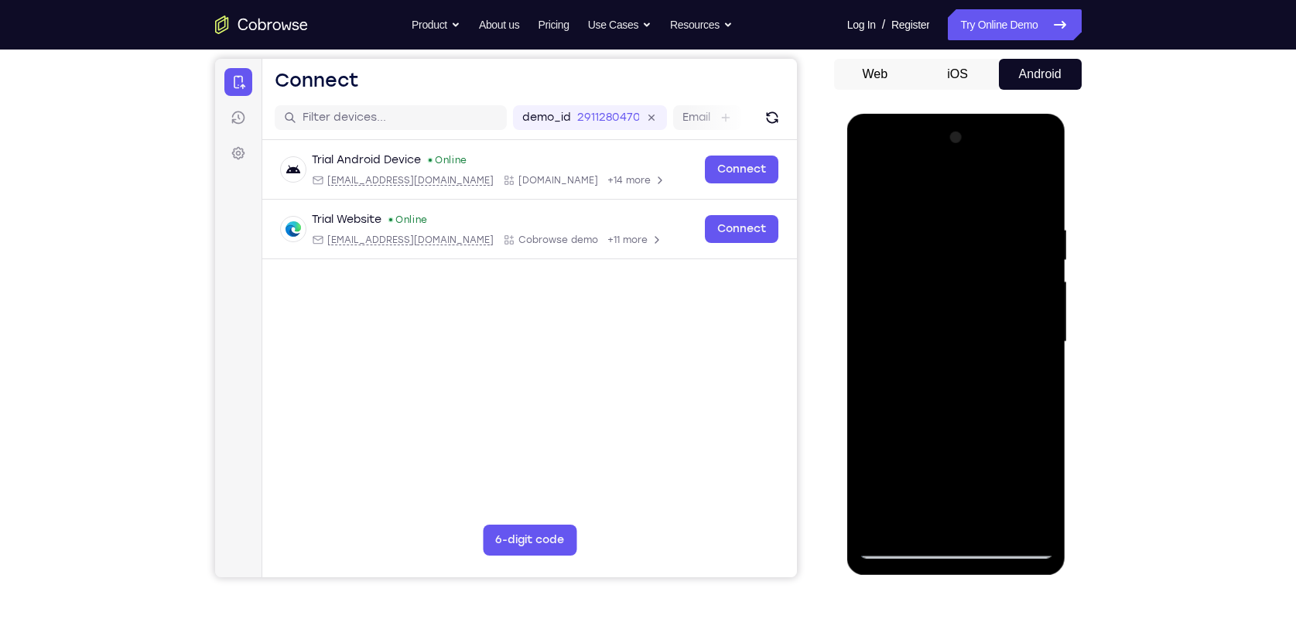
click at [903, 299] on div at bounding box center [956, 341] width 195 height 433
drag, startPoint x: 1007, startPoint y: 244, endPoint x: 1011, endPoint y: 391, distance: 147.8
click at [1011, 391] on div at bounding box center [956, 341] width 195 height 433
drag, startPoint x: 967, startPoint y: 198, endPoint x: 984, endPoint y: 433, distance: 235.8
click at [984, 432] on div at bounding box center [956, 341] width 195 height 433
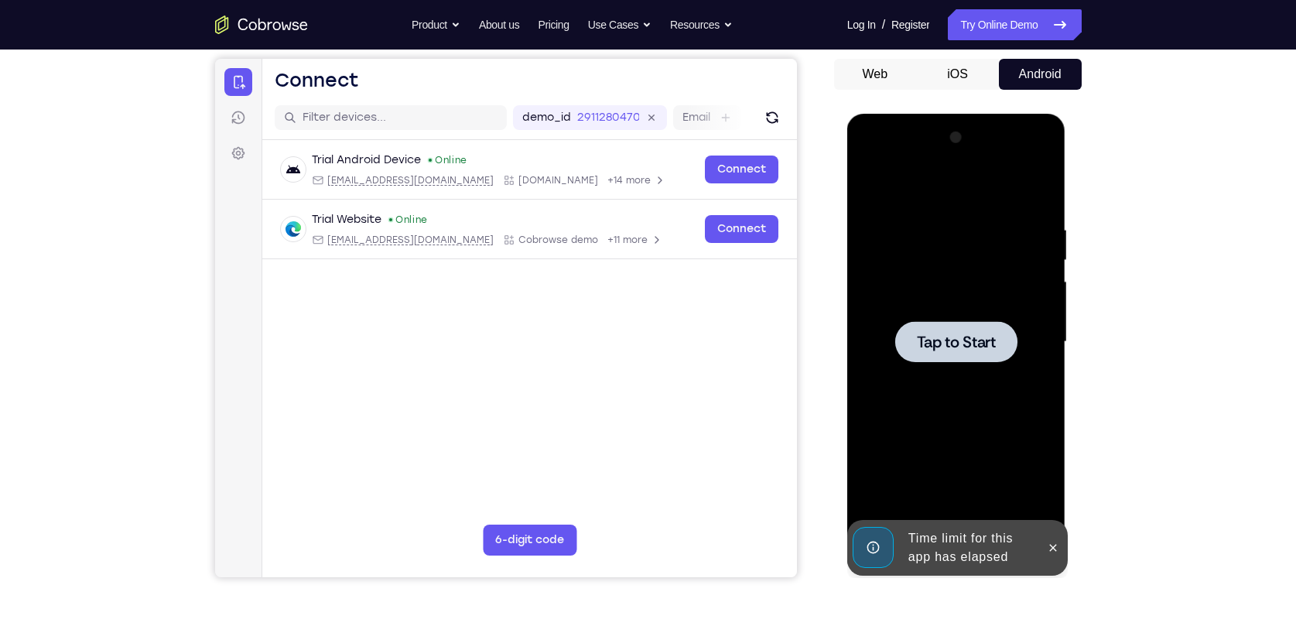
click at [916, 524] on div at bounding box center [956, 341] width 195 height 433
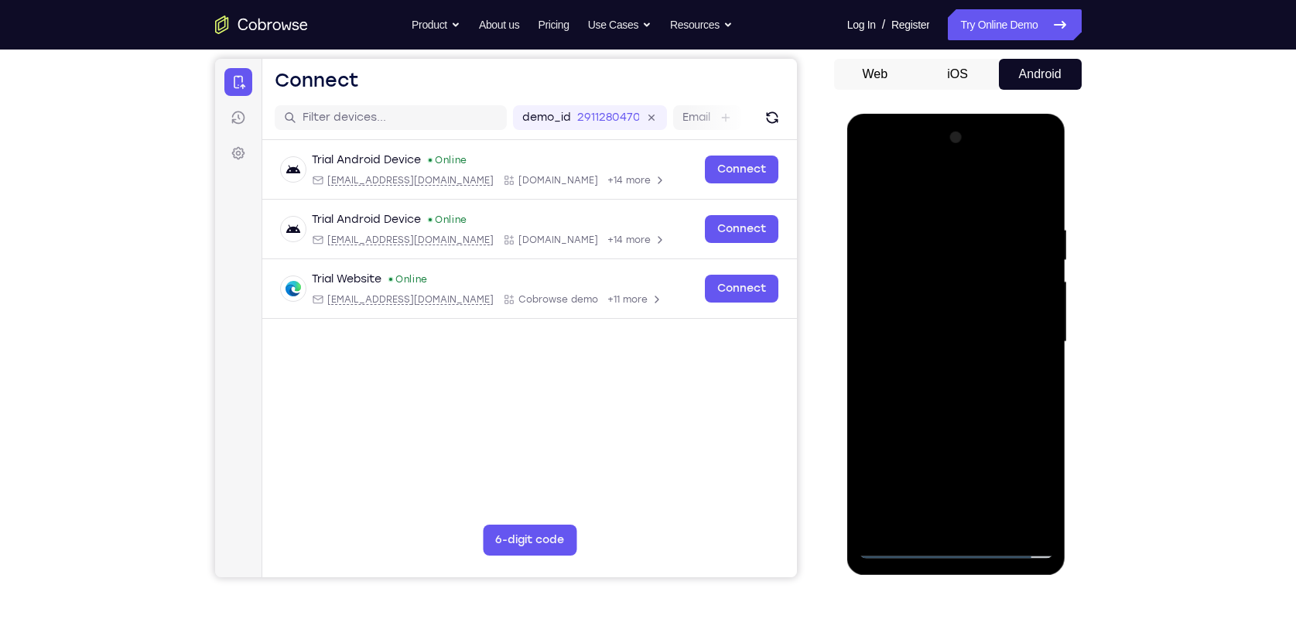
click at [962, 551] on div at bounding box center [956, 341] width 195 height 433
click at [1018, 481] on div at bounding box center [956, 341] width 195 height 433
click at [909, 193] on div at bounding box center [956, 341] width 195 height 433
click at [1020, 338] on div at bounding box center [956, 341] width 195 height 433
click at [935, 372] on div at bounding box center [956, 341] width 195 height 433
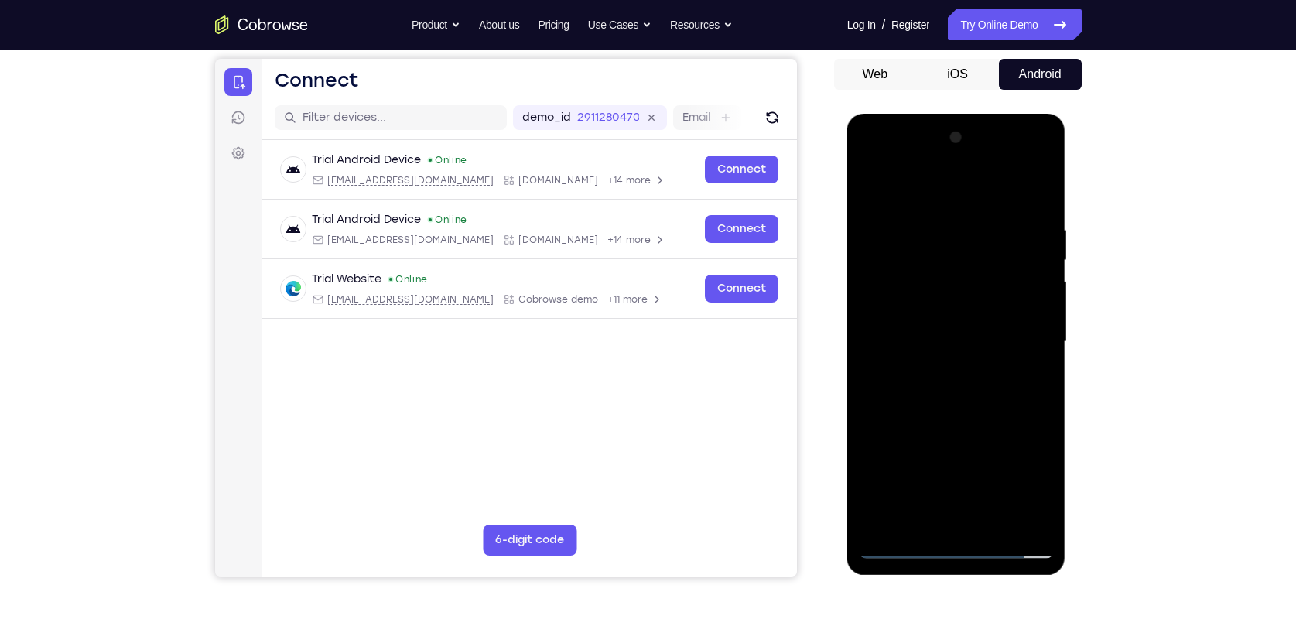
click at [936, 327] on div at bounding box center [956, 341] width 195 height 433
click at [948, 314] on div at bounding box center [956, 341] width 195 height 433
click at [939, 338] on div at bounding box center [956, 341] width 195 height 433
click at [947, 383] on div at bounding box center [956, 341] width 195 height 433
click at [999, 389] on div at bounding box center [956, 341] width 195 height 433
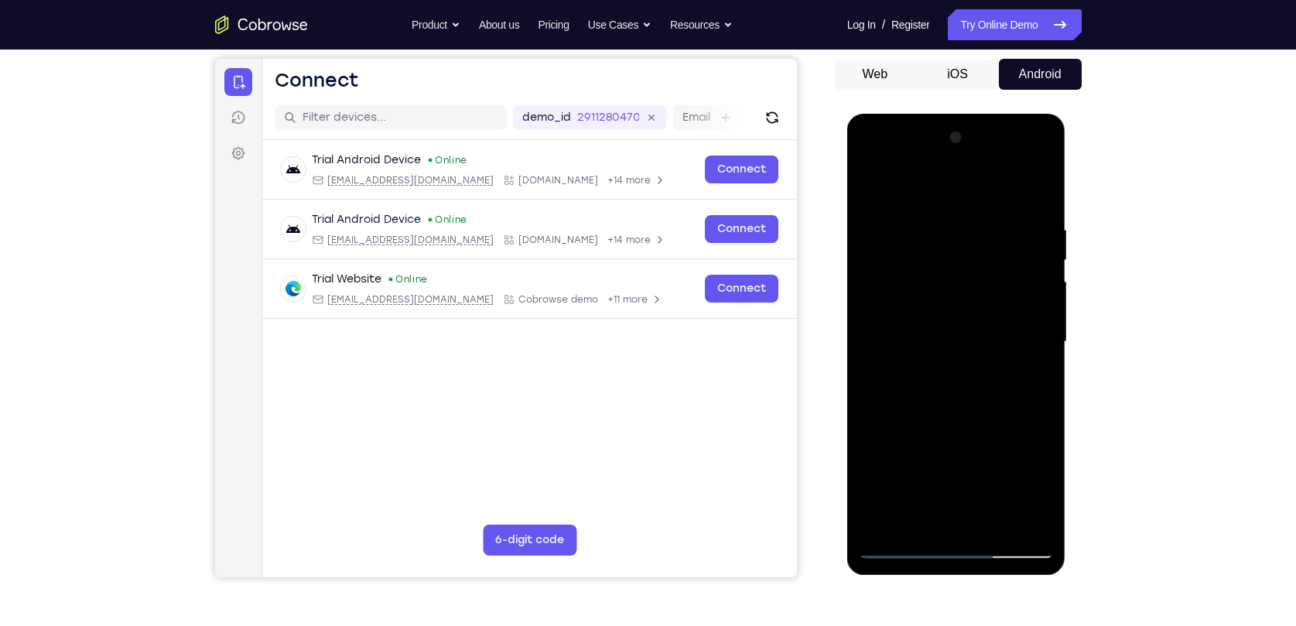
click at [1043, 209] on div at bounding box center [956, 341] width 195 height 433
click at [930, 211] on div at bounding box center [956, 341] width 195 height 433
click at [1026, 272] on div at bounding box center [956, 341] width 195 height 433
click at [1029, 272] on div at bounding box center [956, 341] width 195 height 433
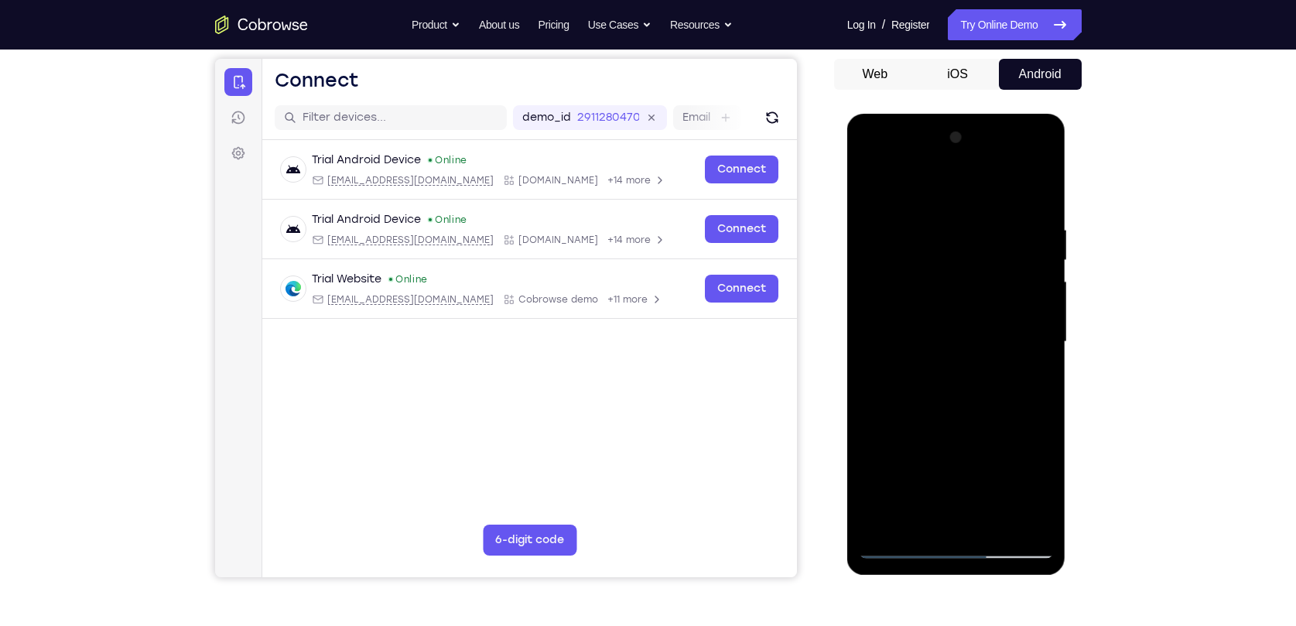
click at [1029, 272] on div at bounding box center [956, 341] width 195 height 433
click at [1040, 196] on div at bounding box center [956, 341] width 195 height 433
click at [990, 521] on div at bounding box center [956, 341] width 195 height 433
click at [938, 423] on div at bounding box center [956, 341] width 195 height 433
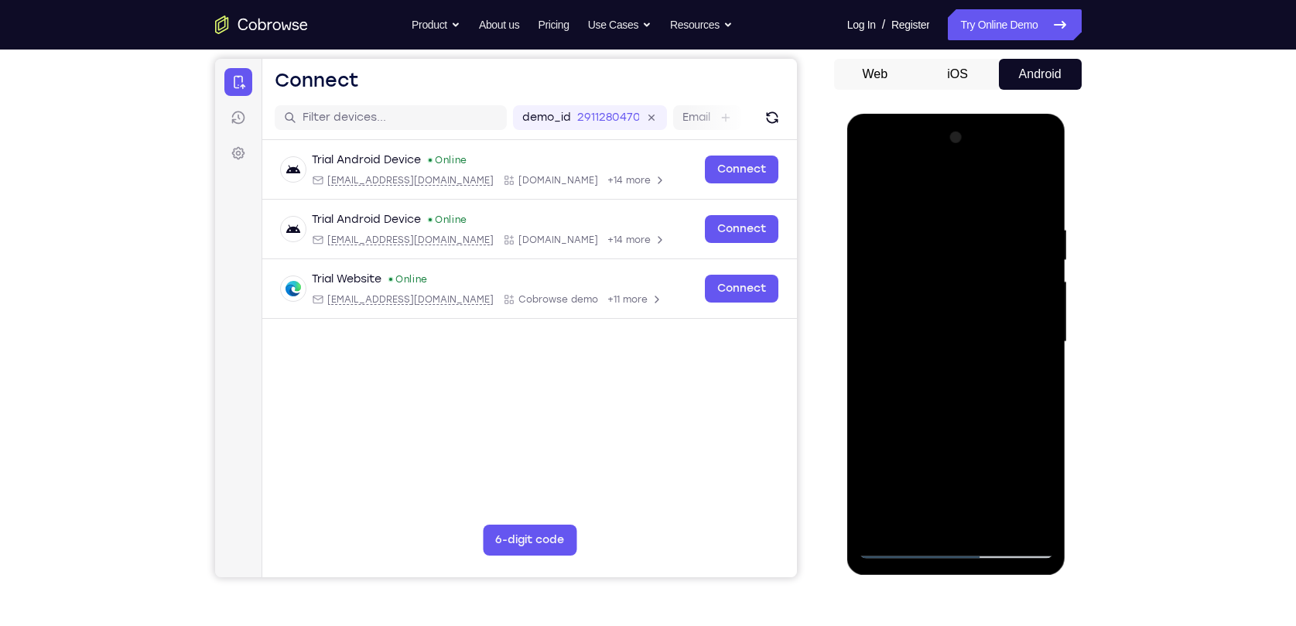
click at [972, 340] on div at bounding box center [956, 341] width 195 height 433
click at [867, 191] on div at bounding box center [956, 341] width 195 height 433
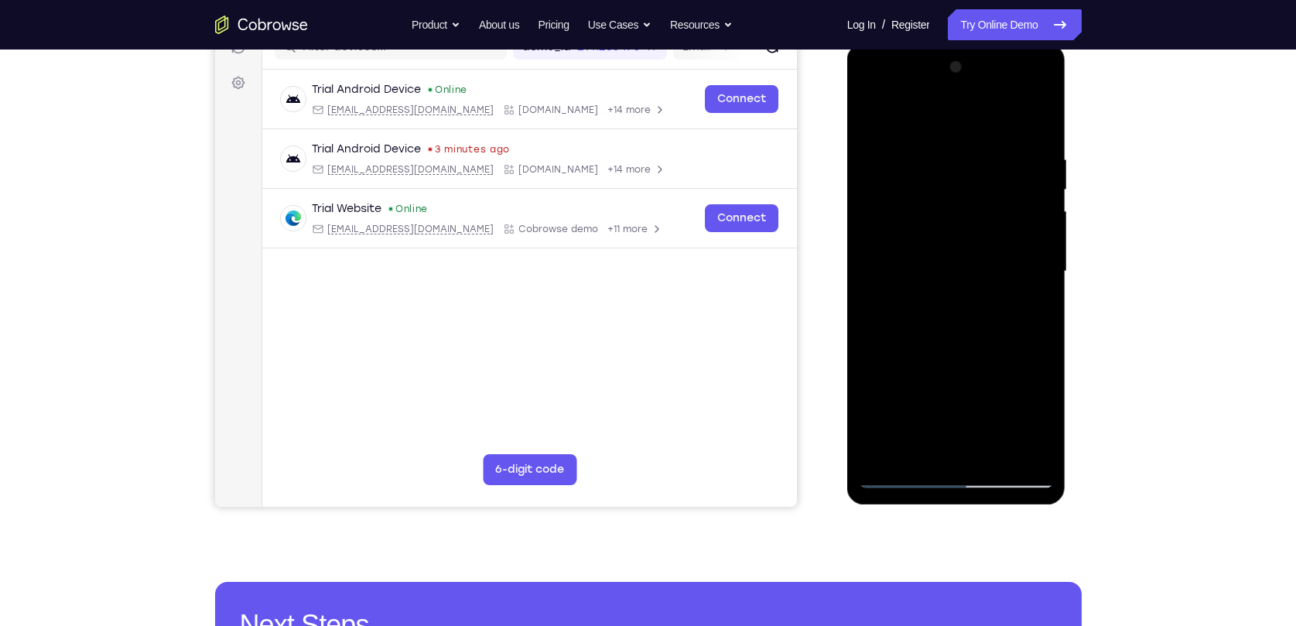
scroll to position [72, 0]
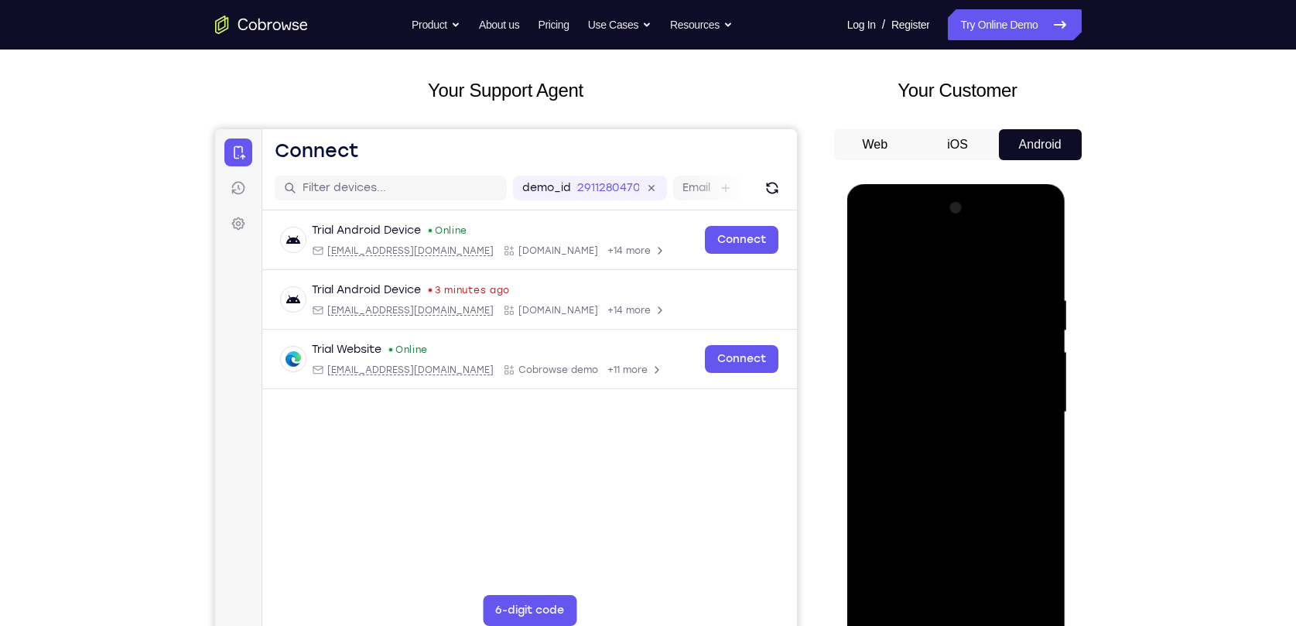
click at [876, 259] on div at bounding box center [956, 412] width 195 height 433
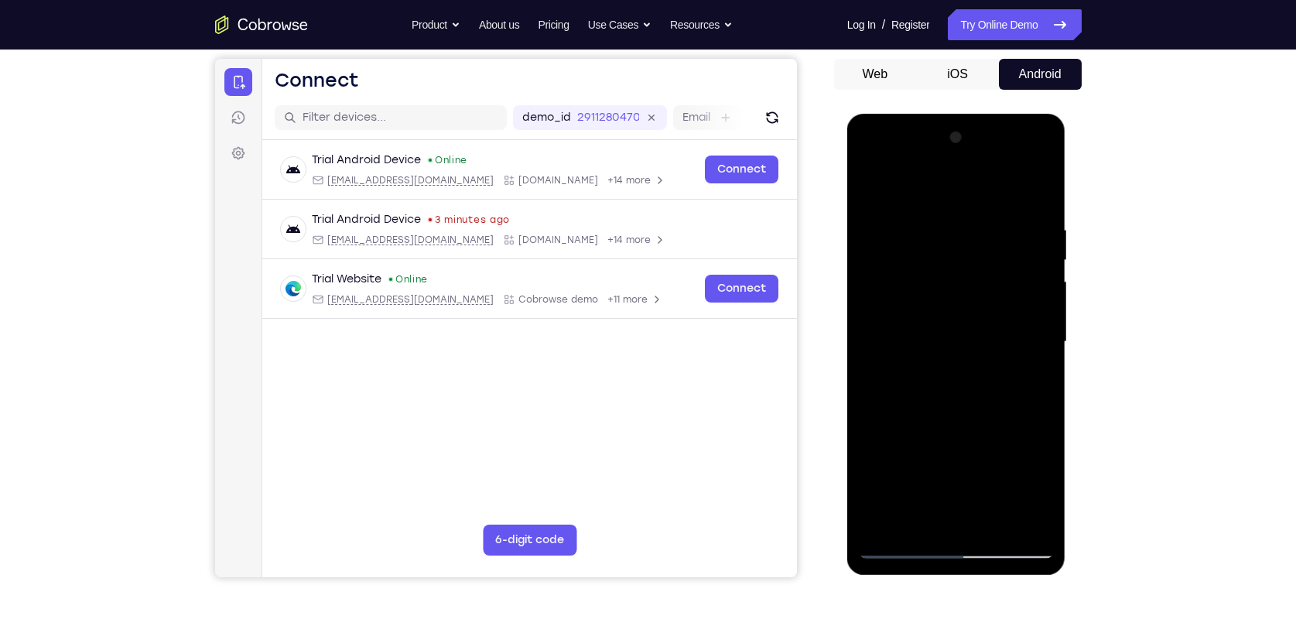
drag, startPoint x: 934, startPoint y: 230, endPoint x: 987, endPoint y: 418, distance: 195.4
click at [987, 418] on div at bounding box center [956, 341] width 195 height 433
click at [1003, 214] on div at bounding box center [956, 341] width 195 height 433
click at [1032, 326] on div at bounding box center [956, 341] width 195 height 433
click at [939, 521] on div at bounding box center [956, 341] width 195 height 433
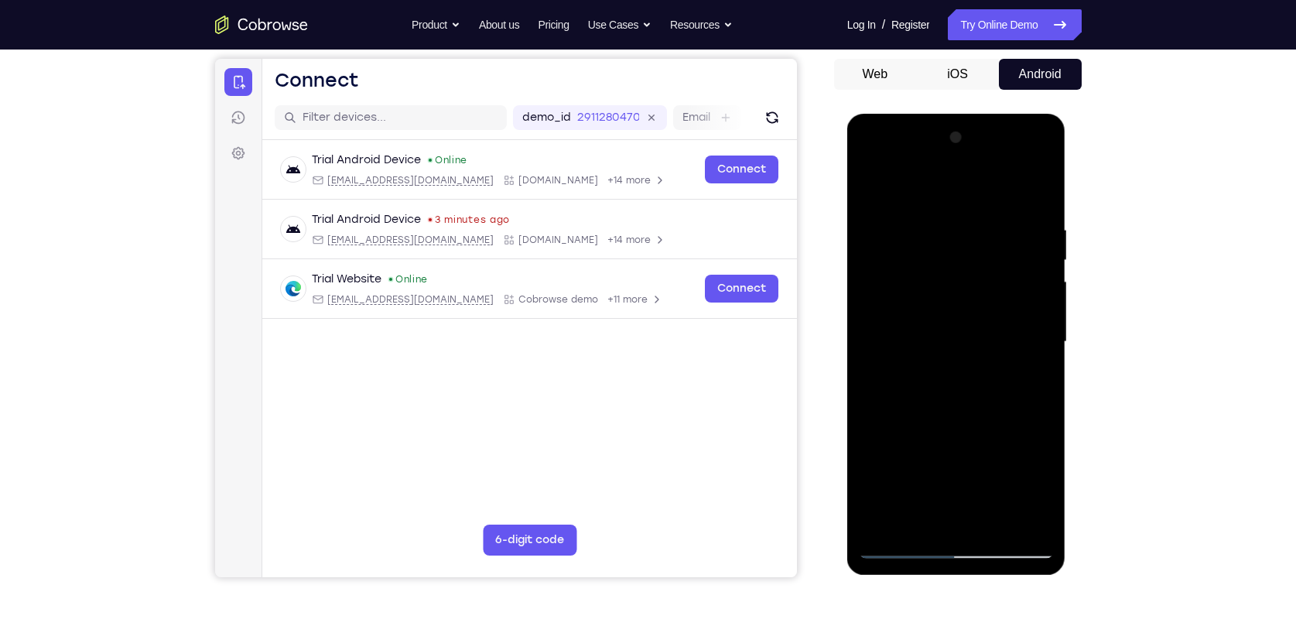
click at [900, 545] on div at bounding box center [956, 341] width 195 height 433
click at [1030, 518] on div at bounding box center [956, 341] width 195 height 433
click at [1023, 260] on div at bounding box center [956, 341] width 195 height 433
drag, startPoint x: 1019, startPoint y: 262, endPoint x: 1020, endPoint y: 270, distance: 7.9
click at [1016, 270] on div at bounding box center [956, 341] width 195 height 433
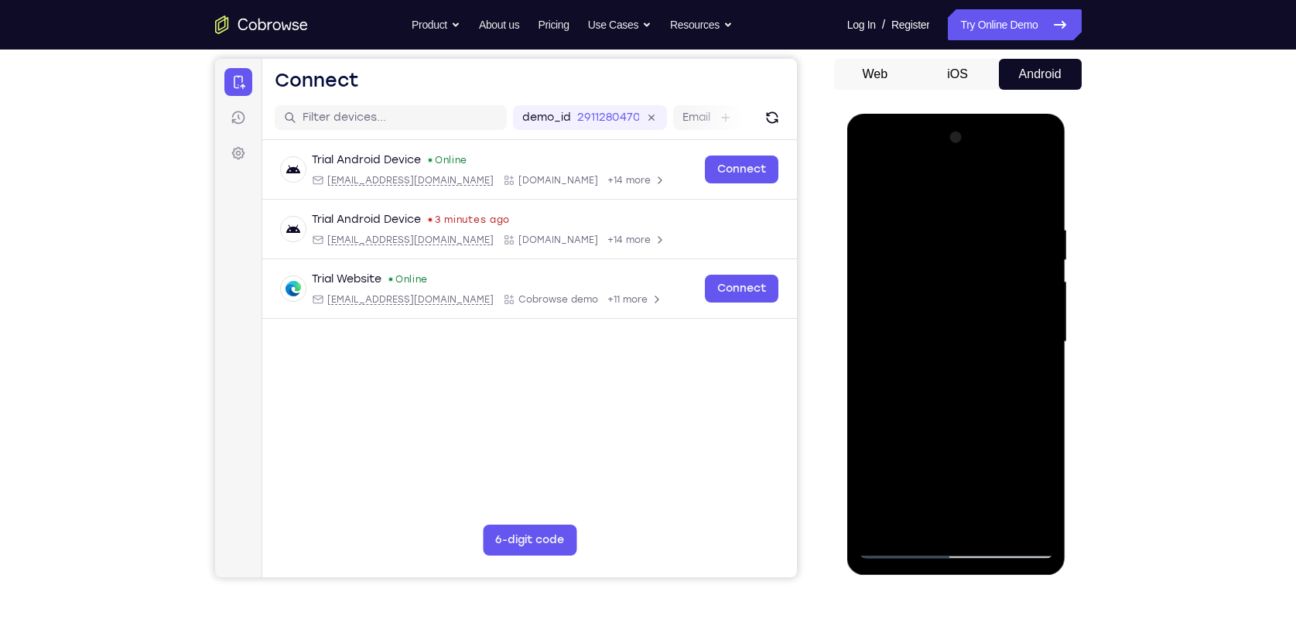
click at [1026, 265] on div at bounding box center [956, 341] width 195 height 433
click at [1010, 245] on div at bounding box center [956, 341] width 195 height 433
drag, startPoint x: 1010, startPoint y: 245, endPoint x: 1002, endPoint y: 241, distance: 9.7
click at [1002, 241] on div at bounding box center [956, 341] width 195 height 433
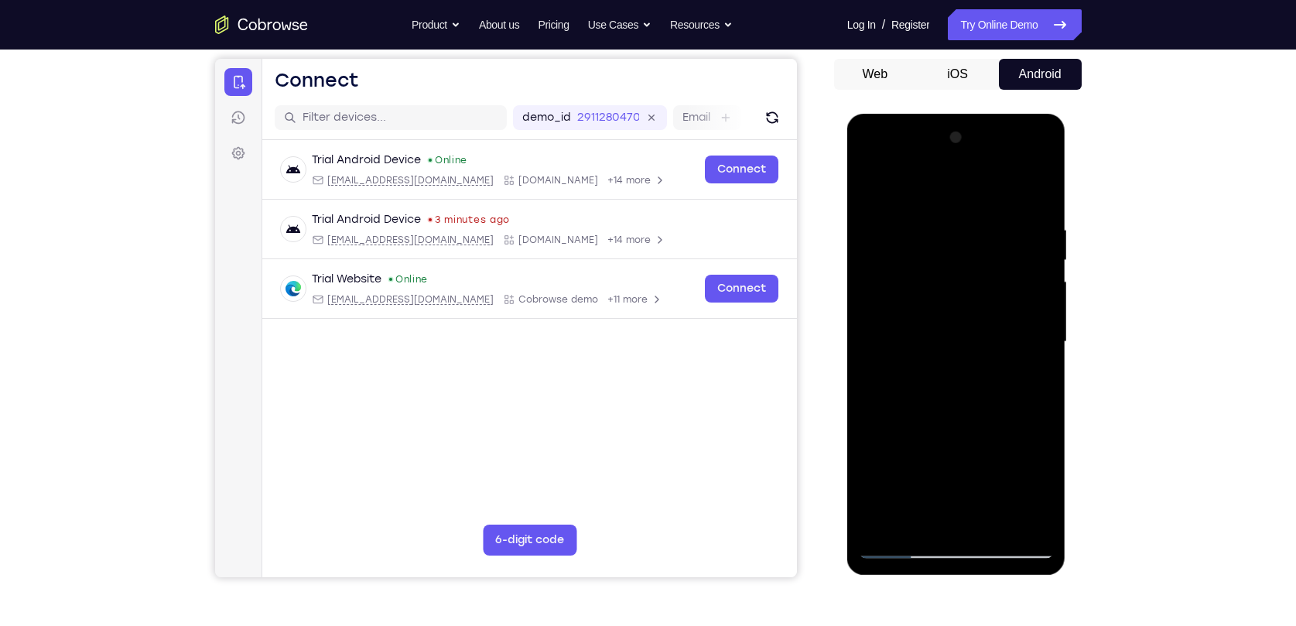
click at [873, 194] on div at bounding box center [956, 341] width 195 height 433
click at [1028, 418] on div at bounding box center [956, 341] width 195 height 433
click at [994, 525] on div at bounding box center [956, 341] width 195 height 433
click at [937, 205] on div at bounding box center [956, 341] width 195 height 433
drag, startPoint x: 966, startPoint y: 419, endPoint x: 981, endPoint y: 306, distance: 113.9
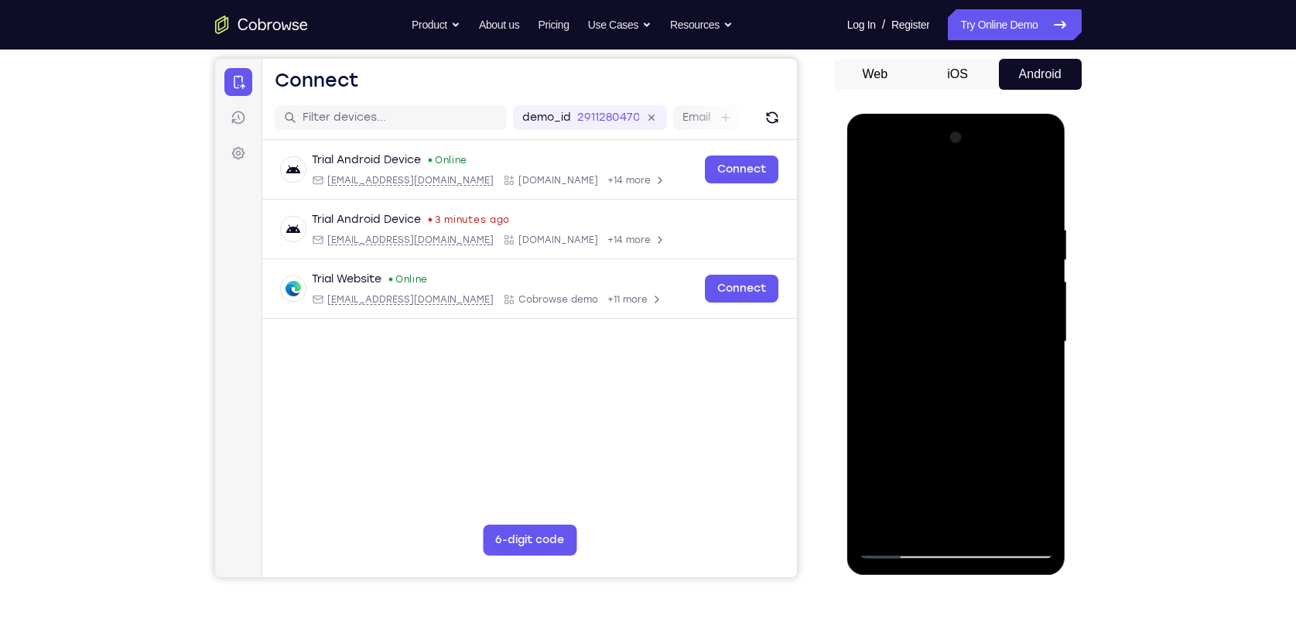
click at [981, 306] on div at bounding box center [956, 341] width 195 height 433
drag, startPoint x: 948, startPoint y: 471, endPoint x: 948, endPoint y: 380, distance: 91.3
click at [948, 381] on div at bounding box center [956, 341] width 195 height 433
click at [892, 210] on div at bounding box center [956, 341] width 195 height 433
click at [878, 177] on div at bounding box center [956, 341] width 195 height 433
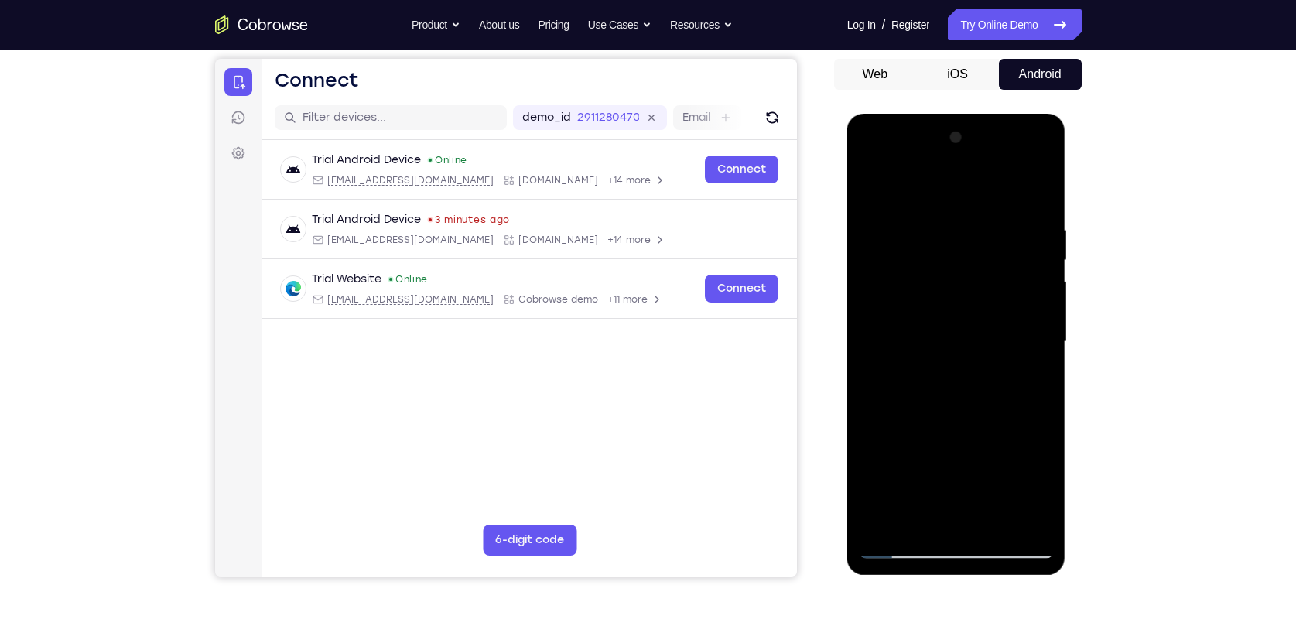
drag, startPoint x: 951, startPoint y: 199, endPoint x: 972, endPoint y: 399, distance: 201.4
click at [972, 399] on div at bounding box center [956, 341] width 195 height 433
click at [997, 524] on div at bounding box center [956, 341] width 195 height 433
